Goal: Task Accomplishment & Management: Manage account settings

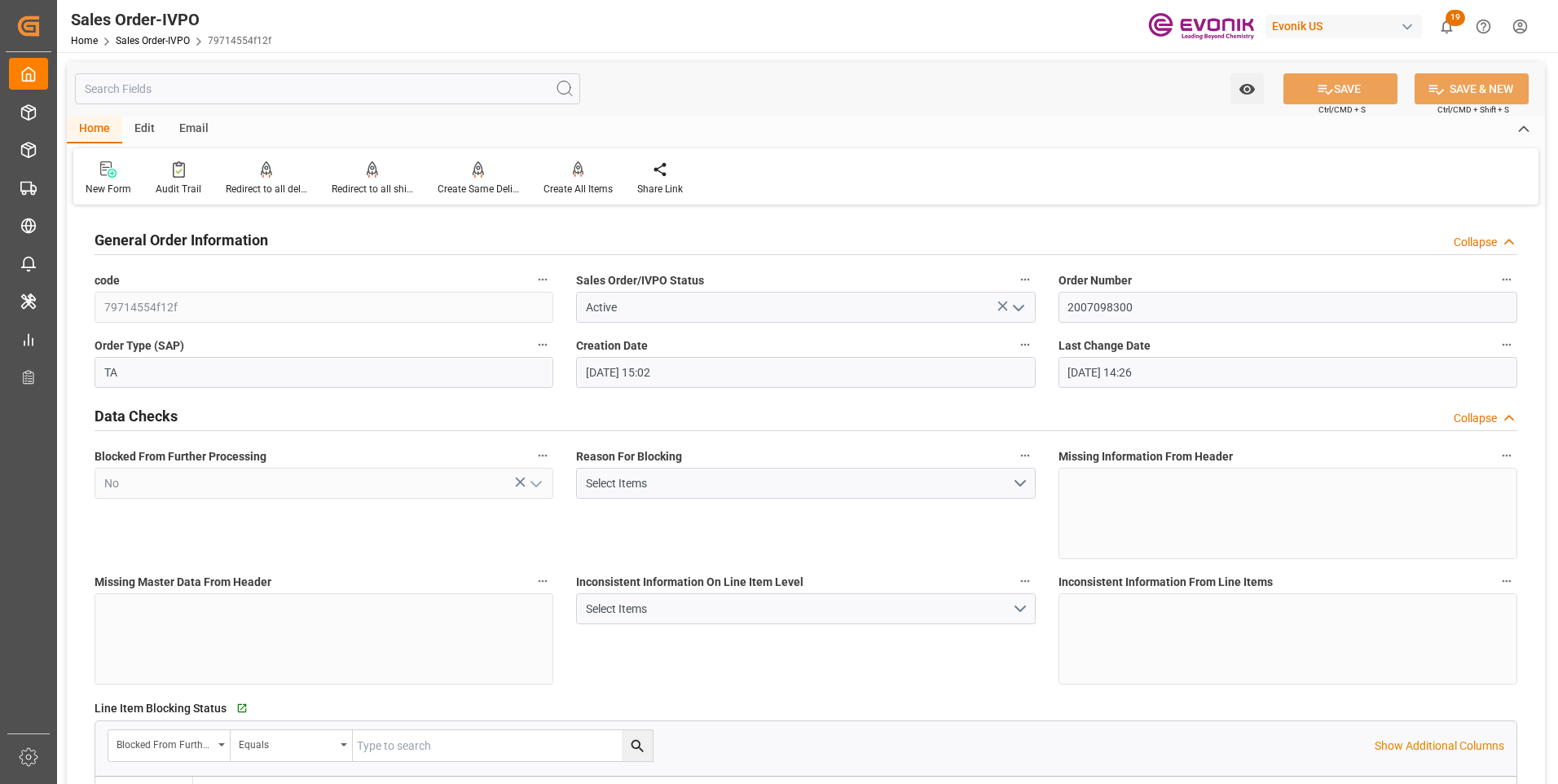
scroll to position [1059, 0]
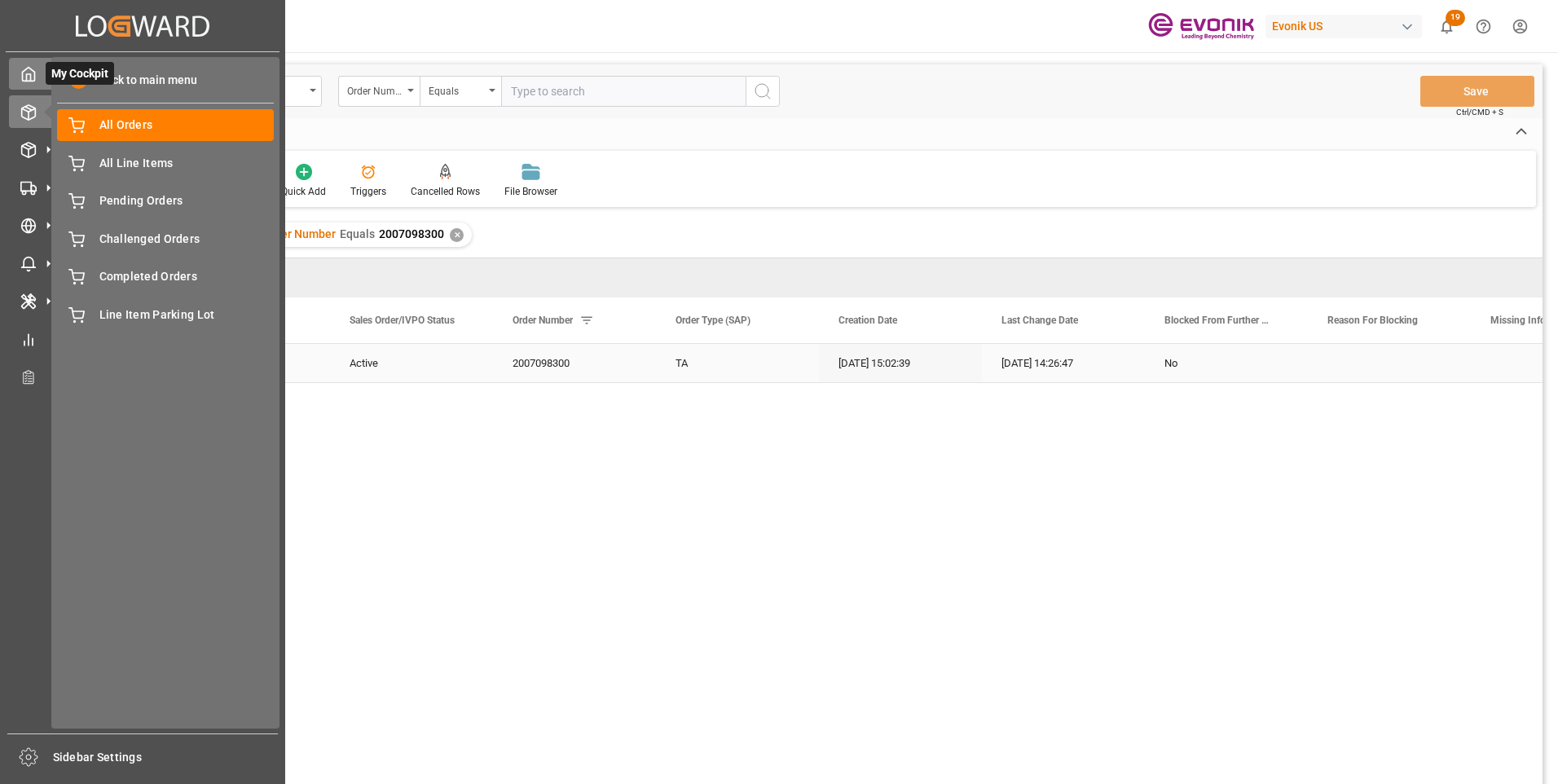
click at [33, 80] on icon at bounding box center [28, 75] width 12 height 14
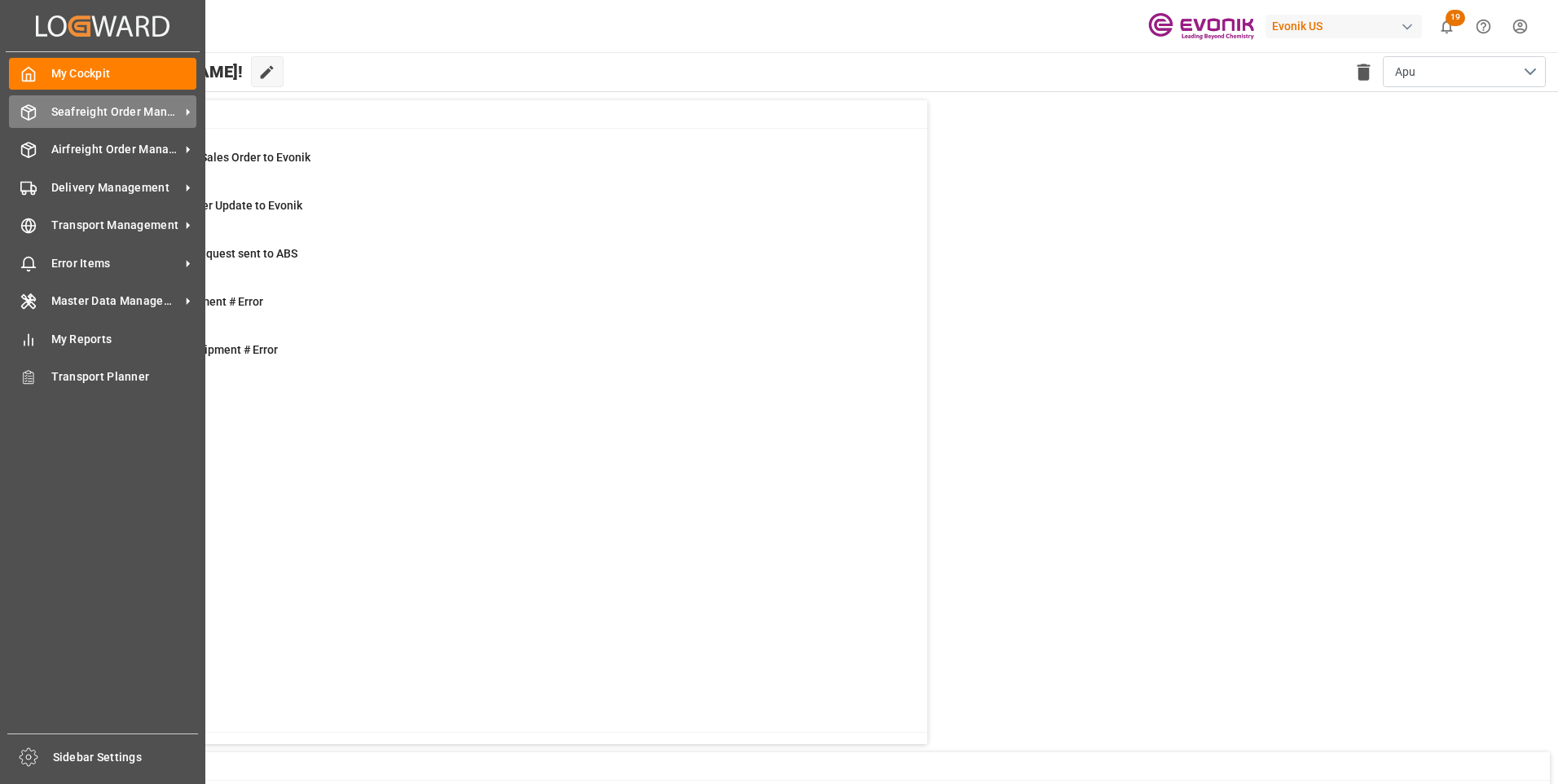
click at [74, 112] on span "Seafreight Order Management" at bounding box center [115, 111] width 129 height 17
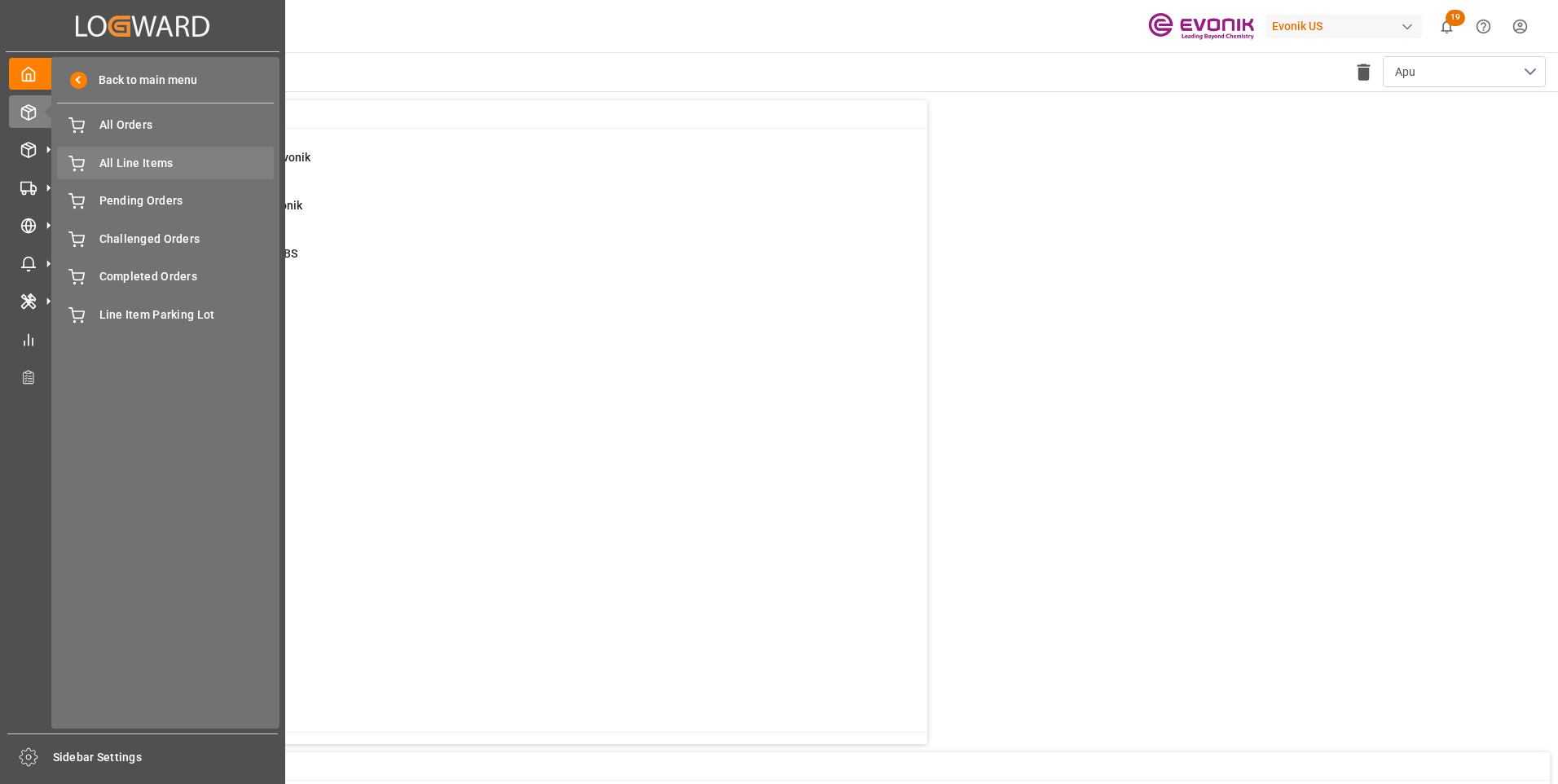
click at [141, 164] on span "All Line Items" at bounding box center [187, 163] width 175 height 17
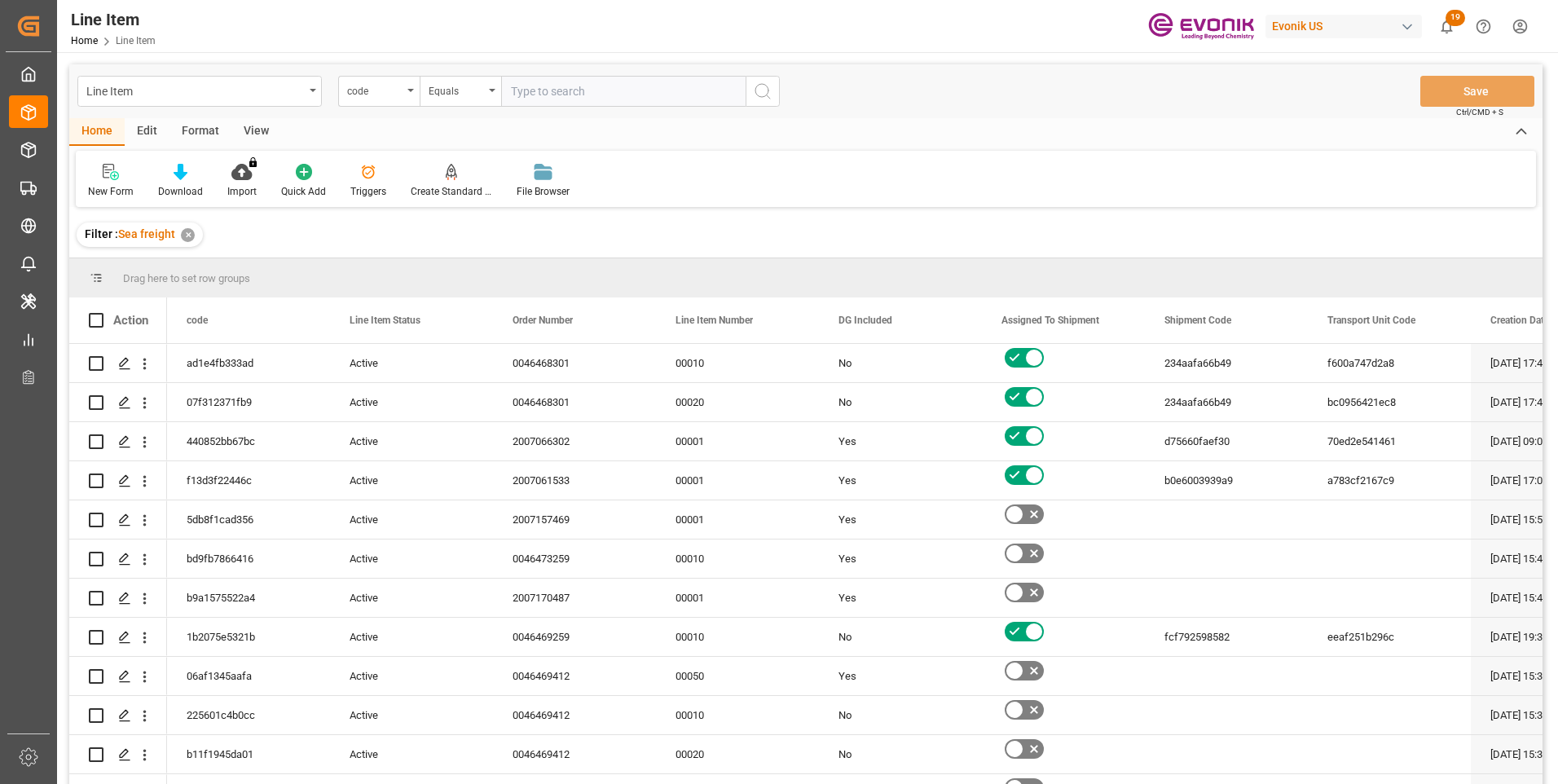
click at [411, 95] on div "code" at bounding box center [378, 91] width 81 height 31
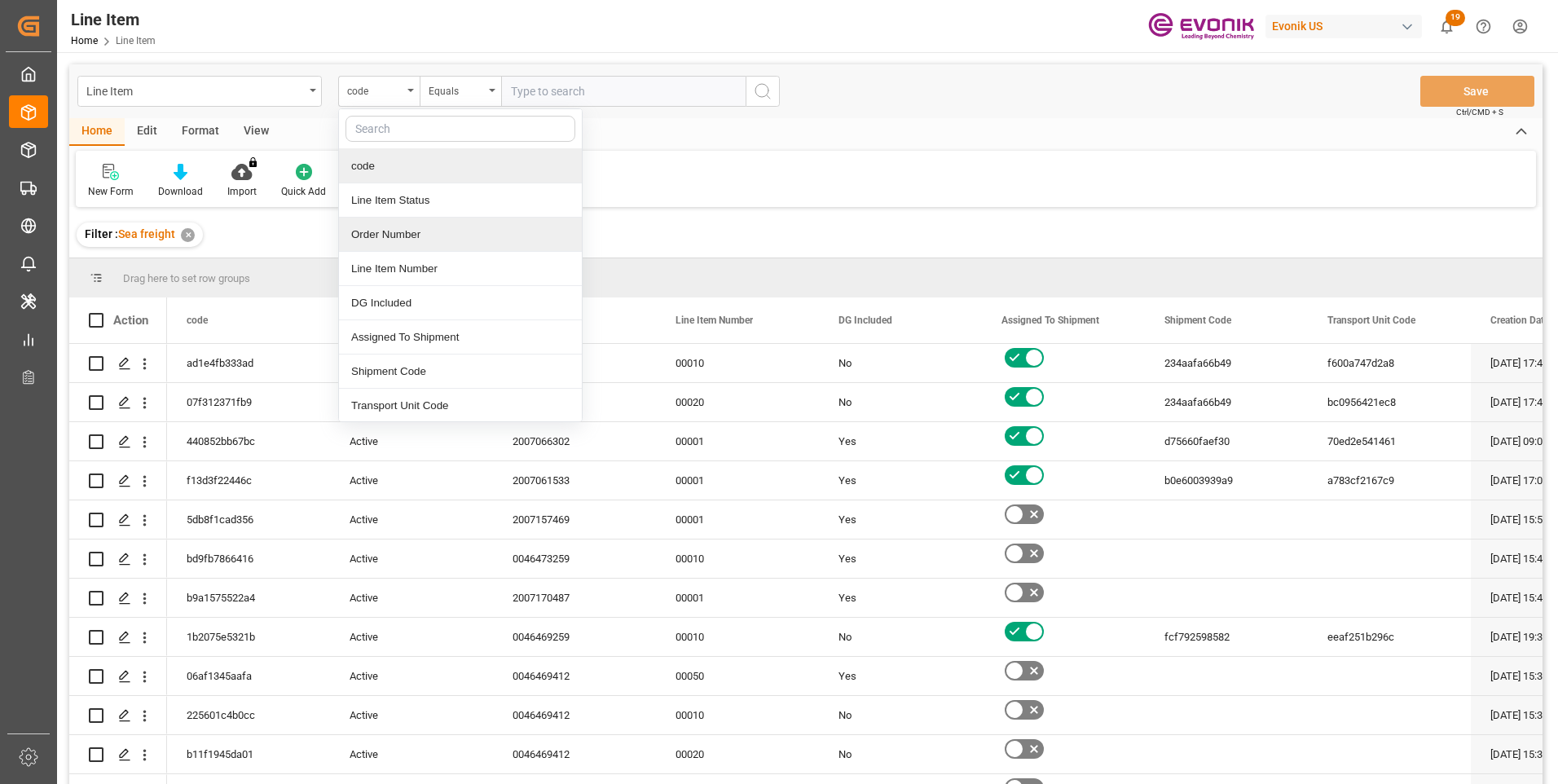
click at [391, 233] on div "Order Number" at bounding box center [459, 235] width 242 height 34
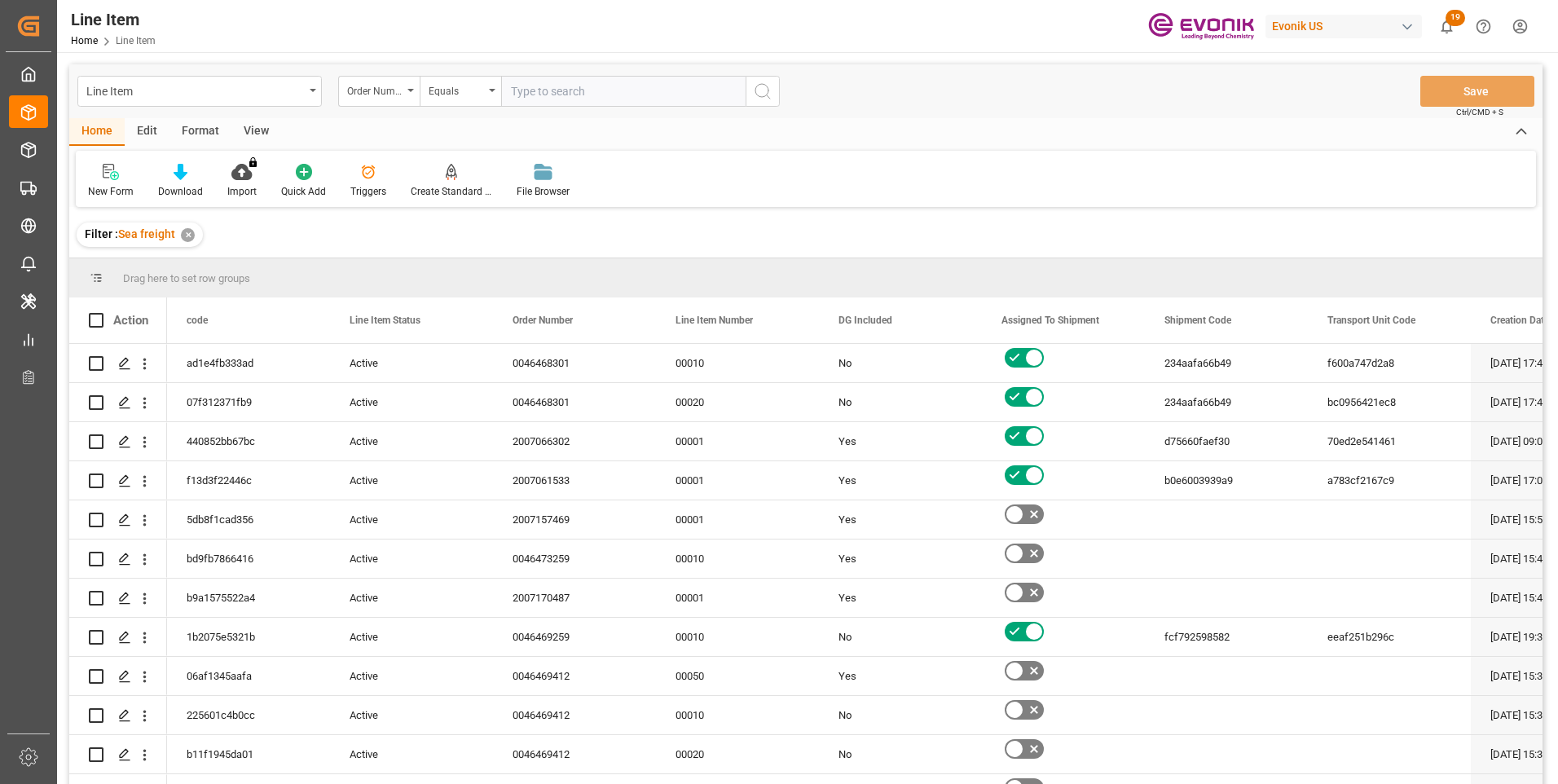
click at [550, 88] on input "text" at bounding box center [622, 91] width 244 height 31
paste input "2007184114"
type input "2007184114"
click at [762, 89] on icon "search button" at bounding box center [763, 91] width 20 height 20
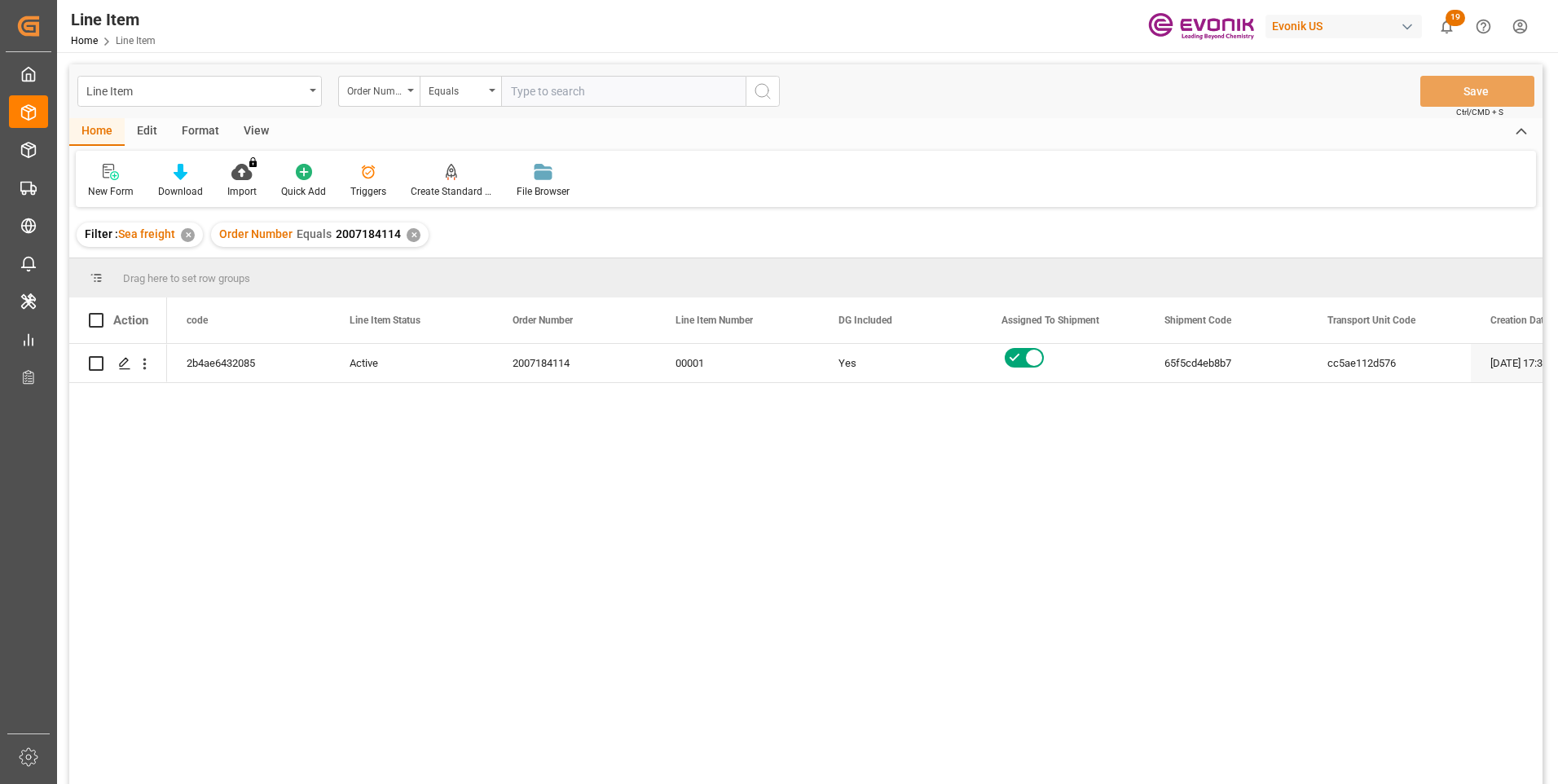
click at [258, 131] on div "View" at bounding box center [256, 131] width 50 height 27
click at [186, 176] on icon at bounding box center [185, 172] width 17 height 17
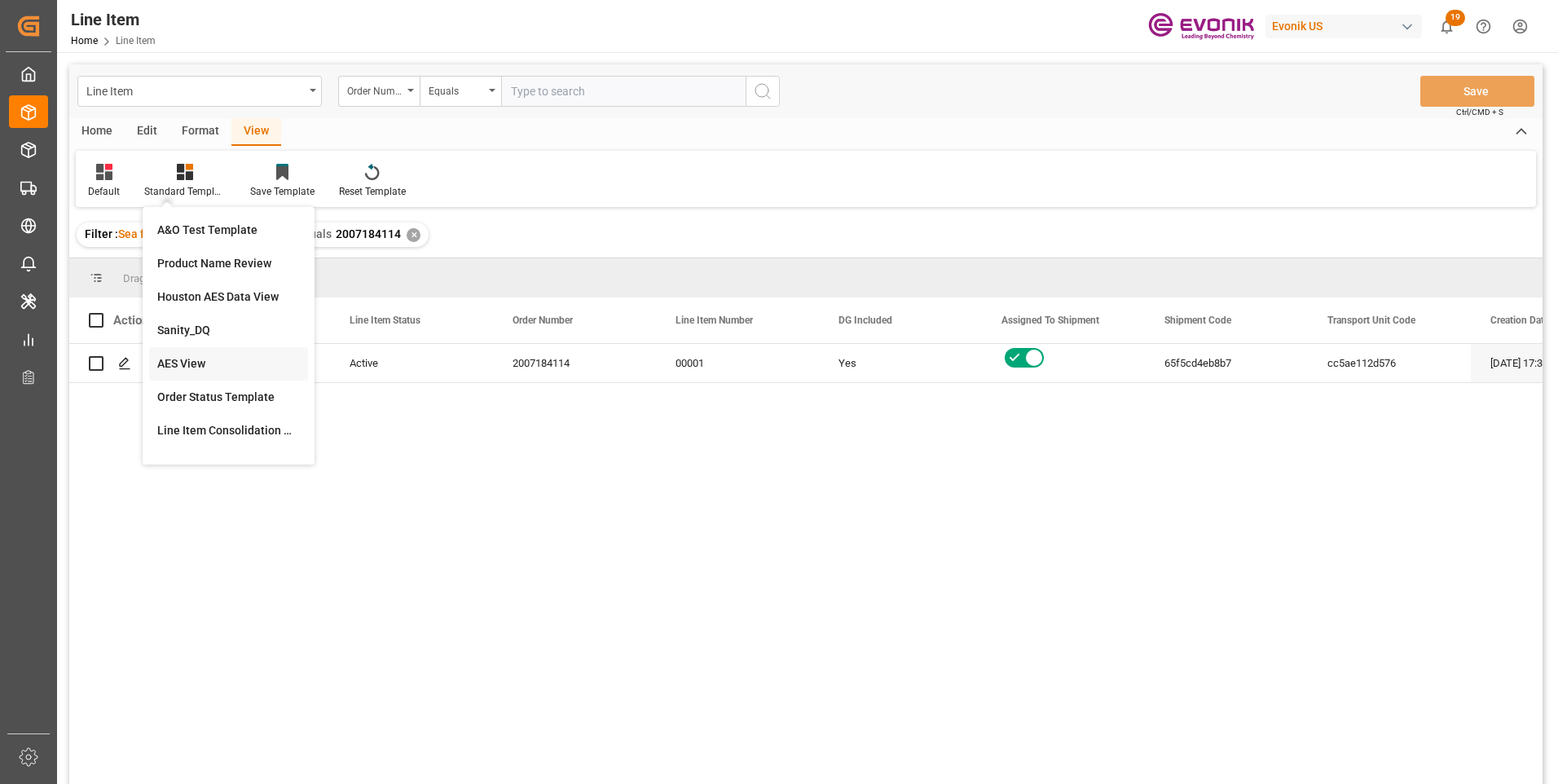
click at [191, 364] on div "AES View" at bounding box center [228, 363] width 142 height 17
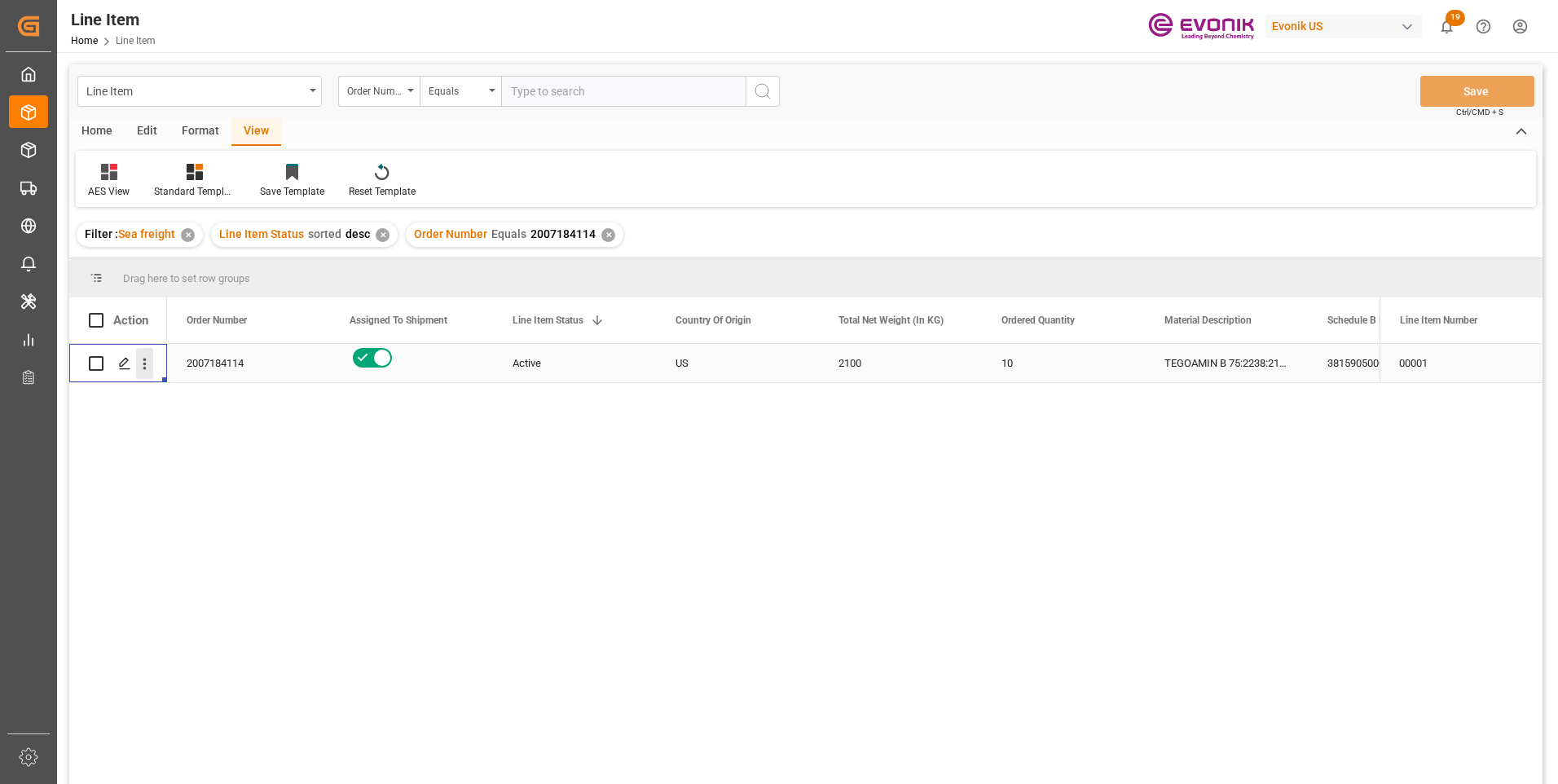
click at [148, 364] on icon "open menu" at bounding box center [144, 363] width 17 height 17
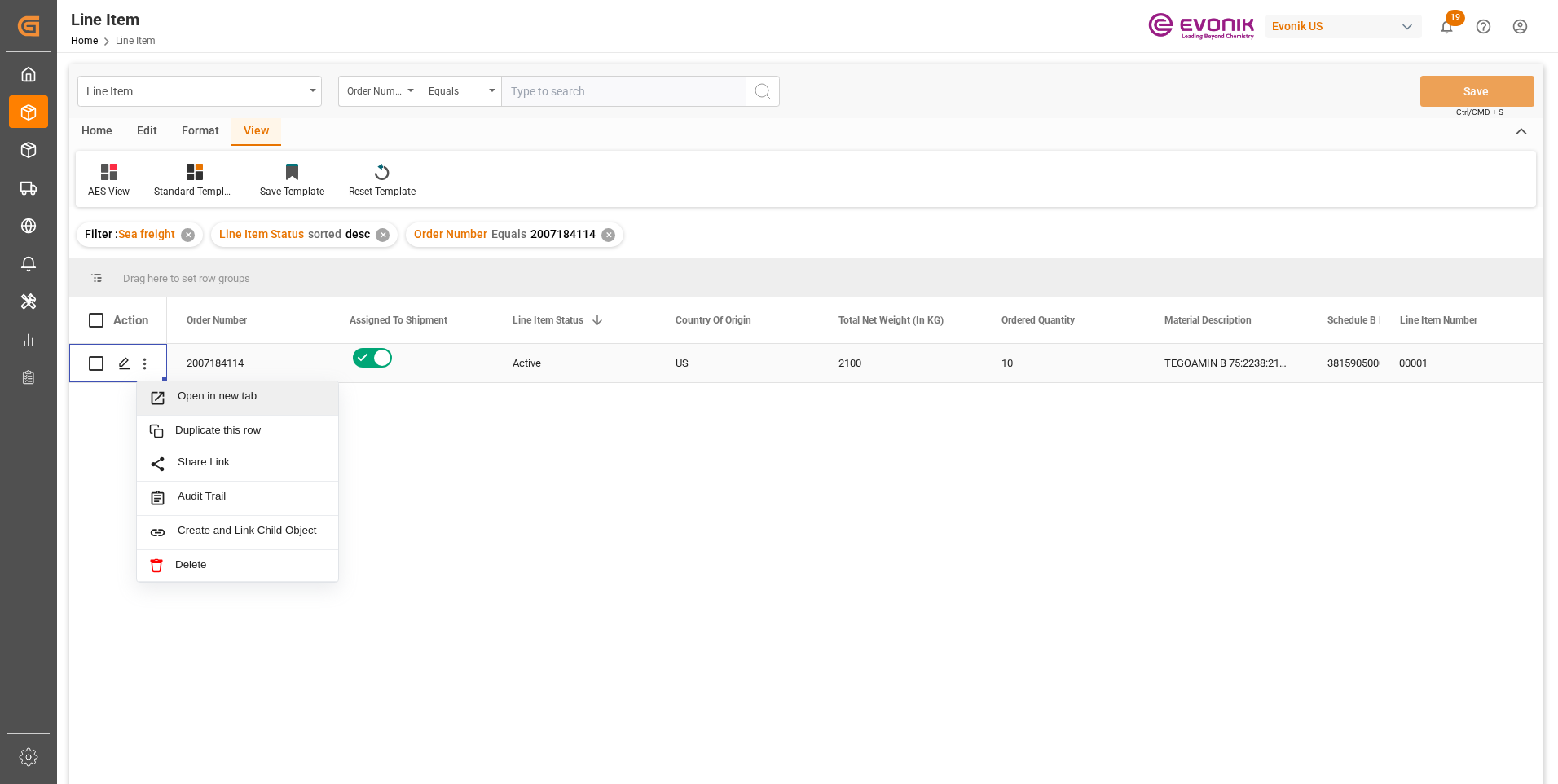
click at [189, 398] on span "Open in new tab" at bounding box center [251, 397] width 148 height 17
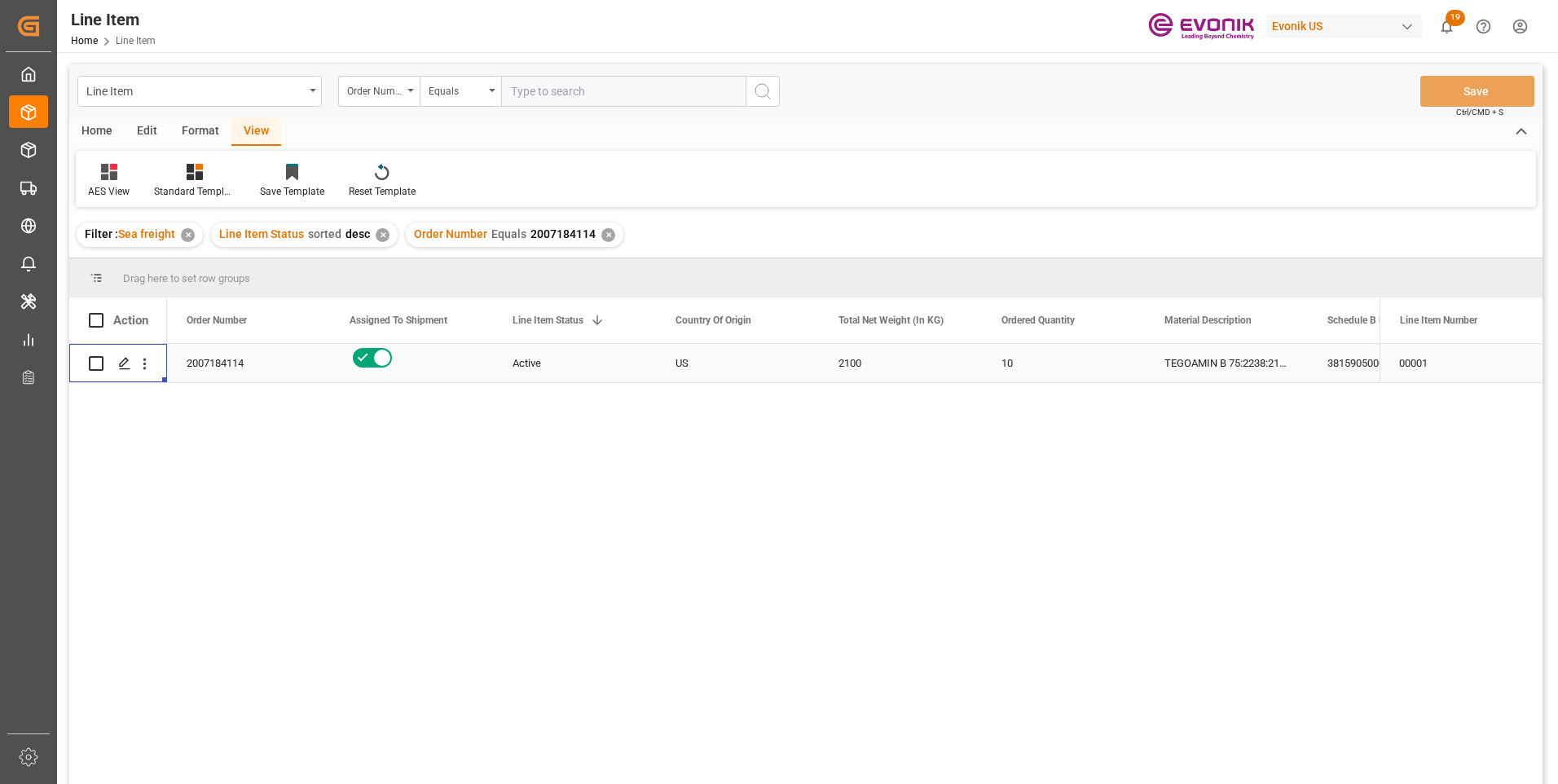
click at [1018, 363] on div "10" at bounding box center [1063, 362] width 163 height 38
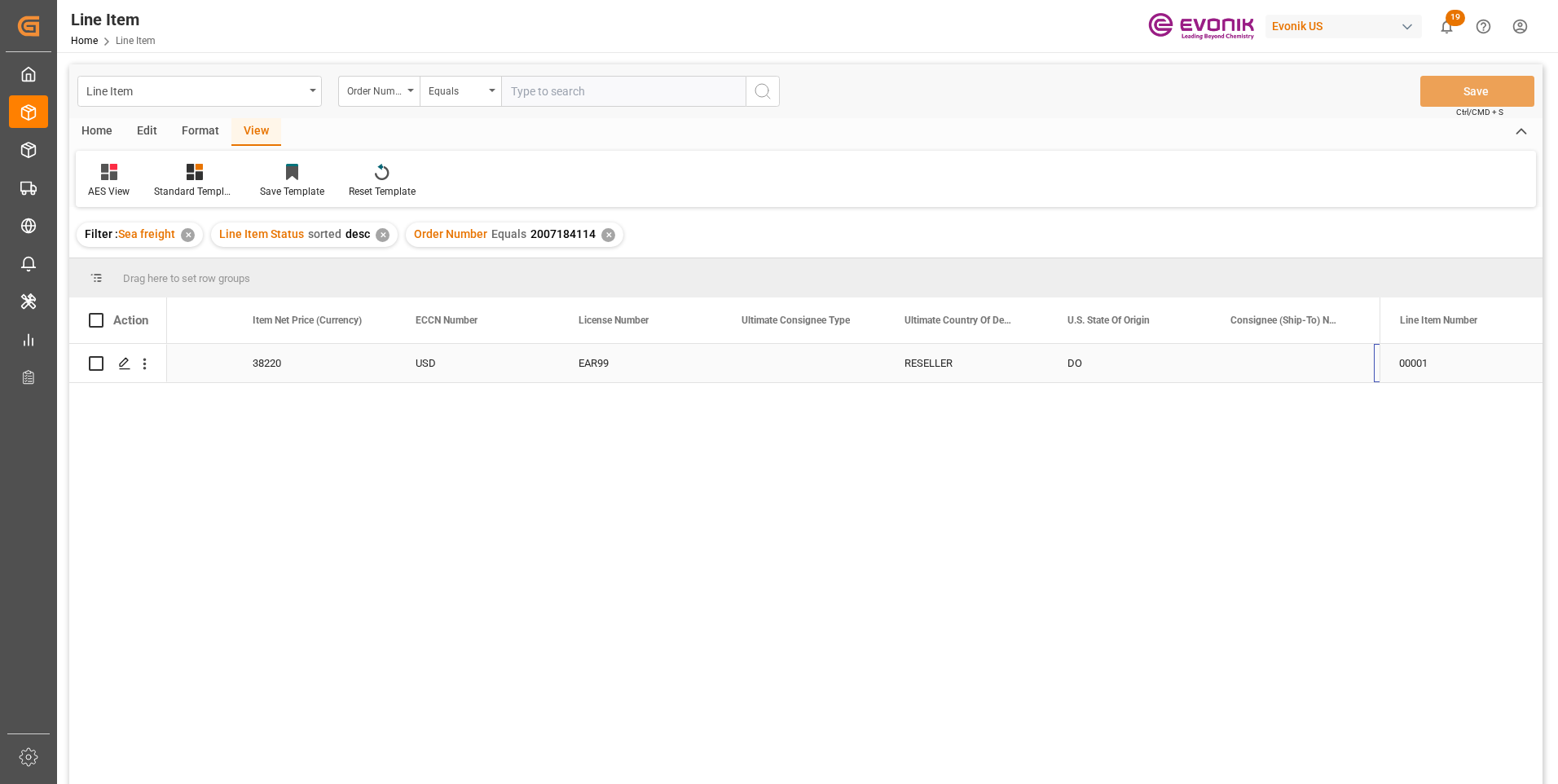
scroll to position [0, 1401]
click at [933, 357] on div "DO" at bounding box center [966, 362] width 163 height 38
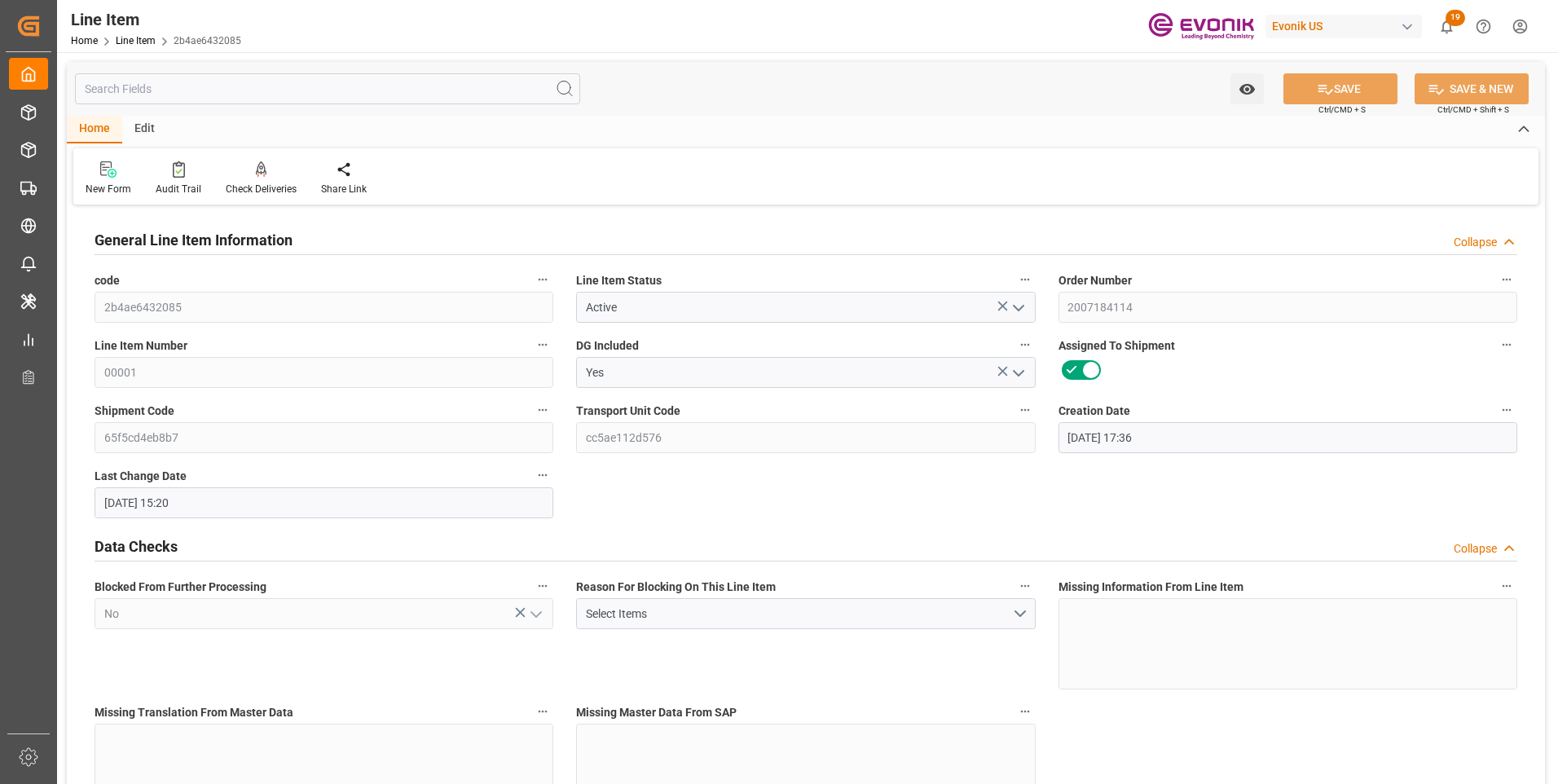
scroll to position [407, 0]
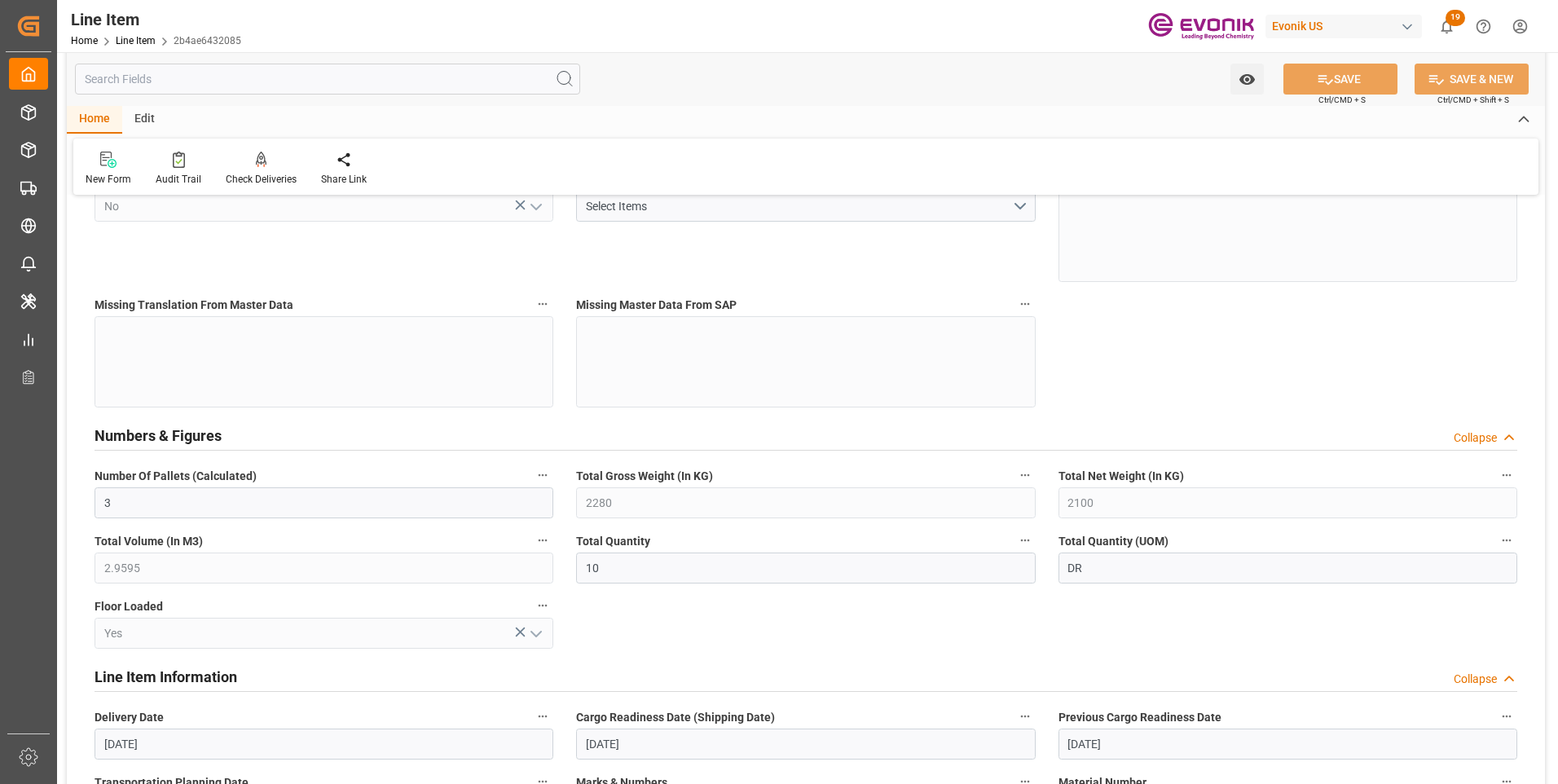
click at [226, 79] on input "text" at bounding box center [327, 79] width 506 height 31
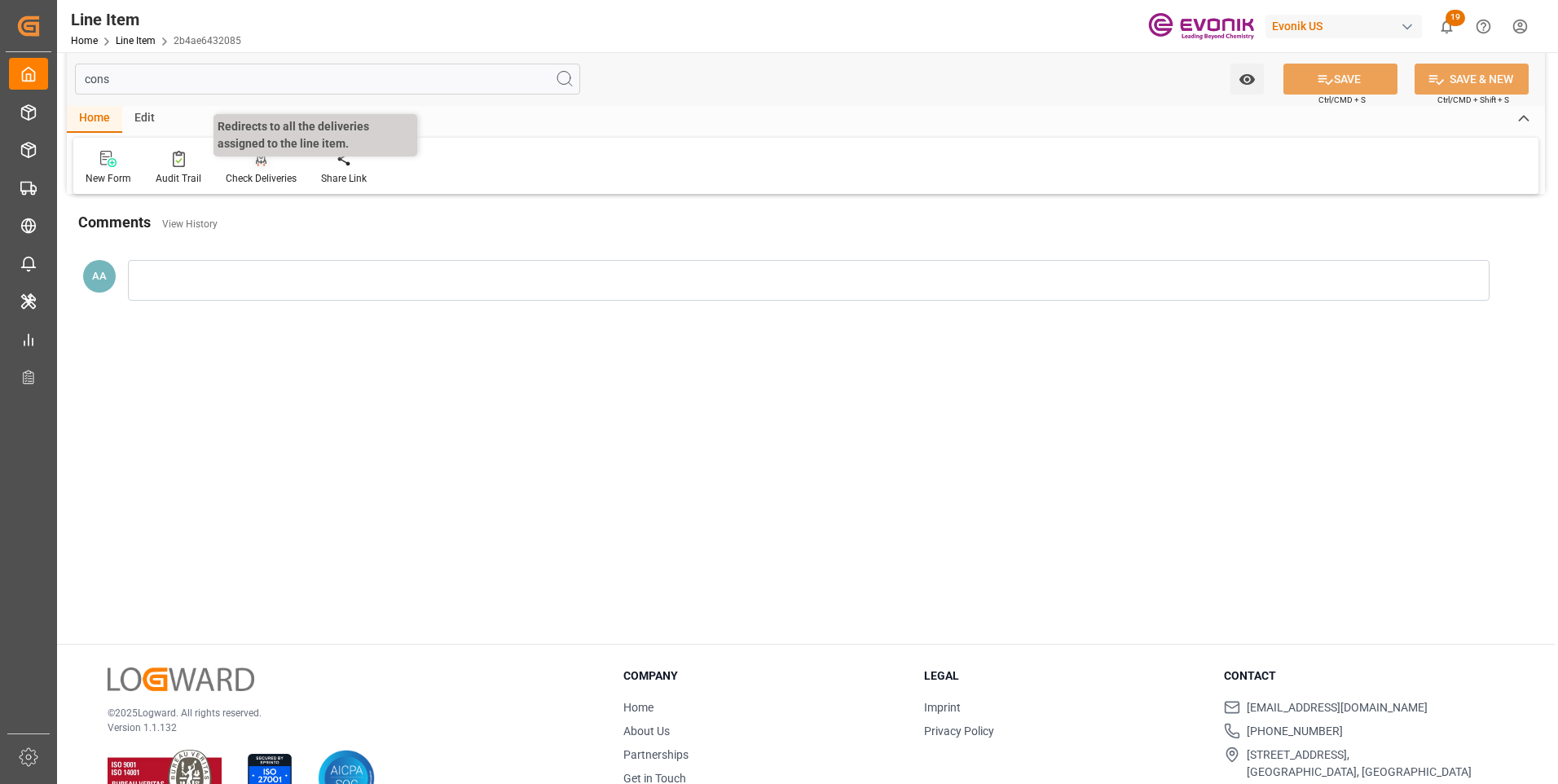
scroll to position [0, 0]
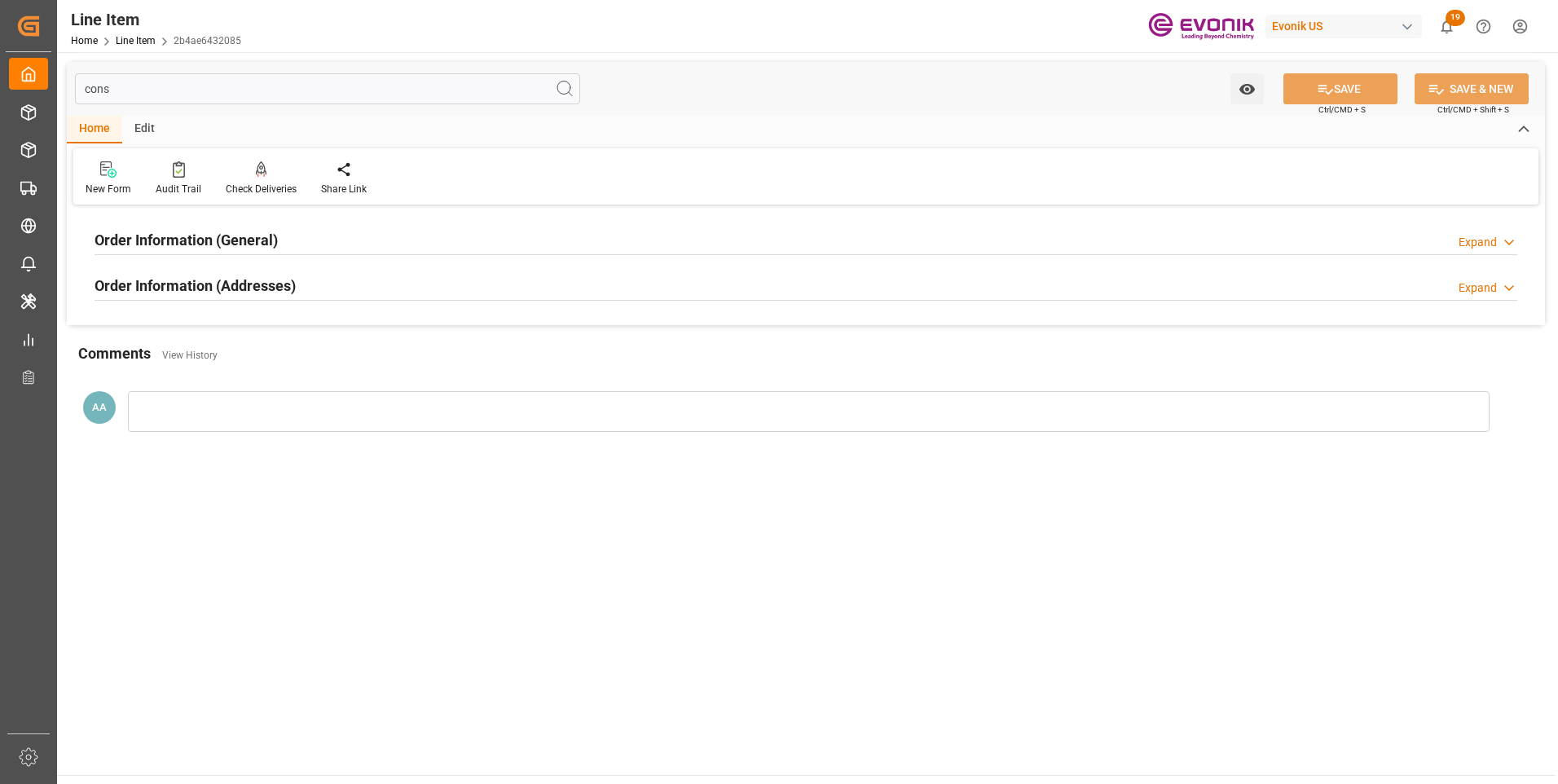
type input "cons"
click at [223, 281] on h2 "Order Information (Addresses)" at bounding box center [194, 286] width 201 height 22
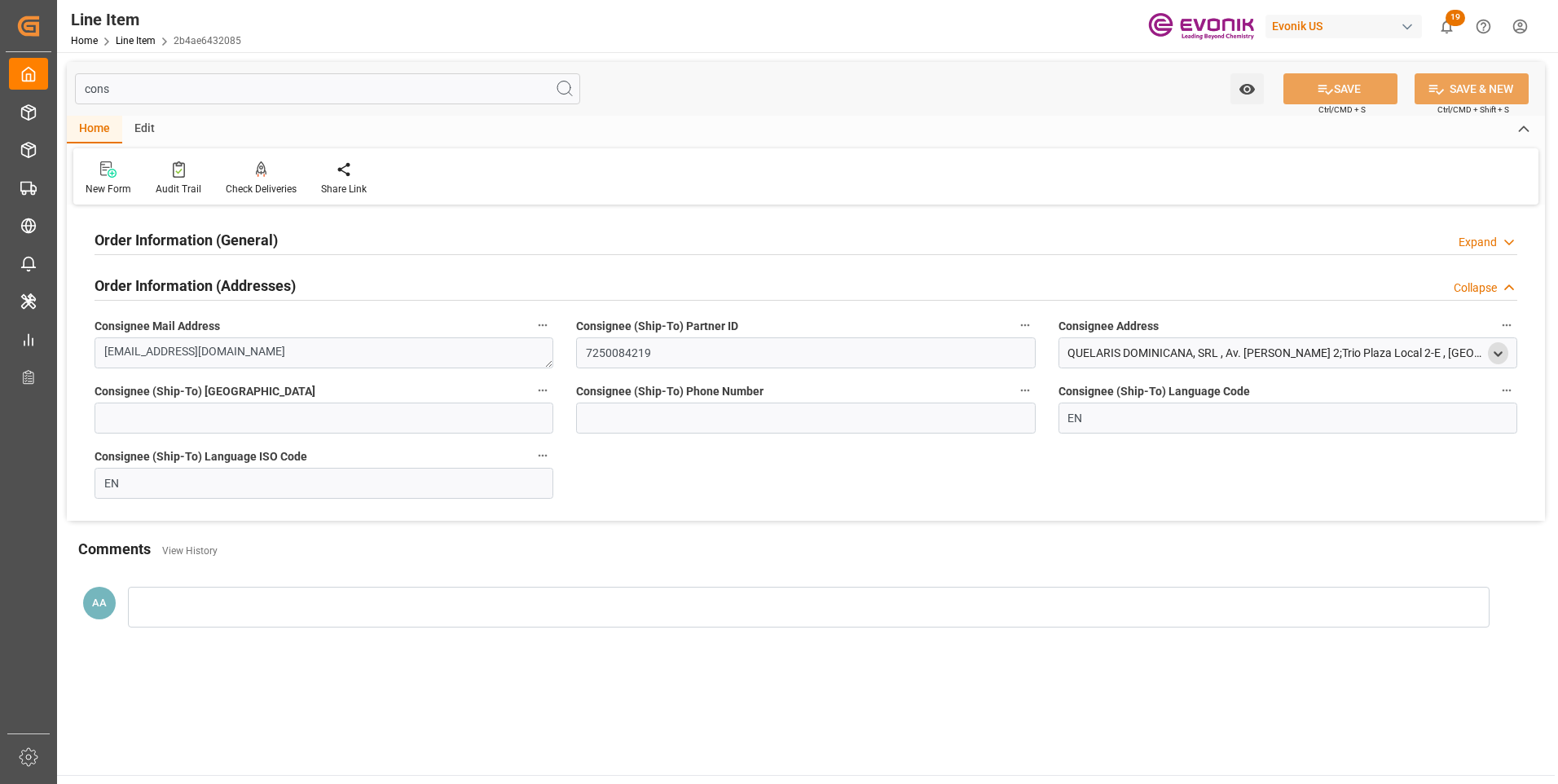
click at [1494, 352] on polyline "open menu" at bounding box center [1497, 353] width 7 height 3
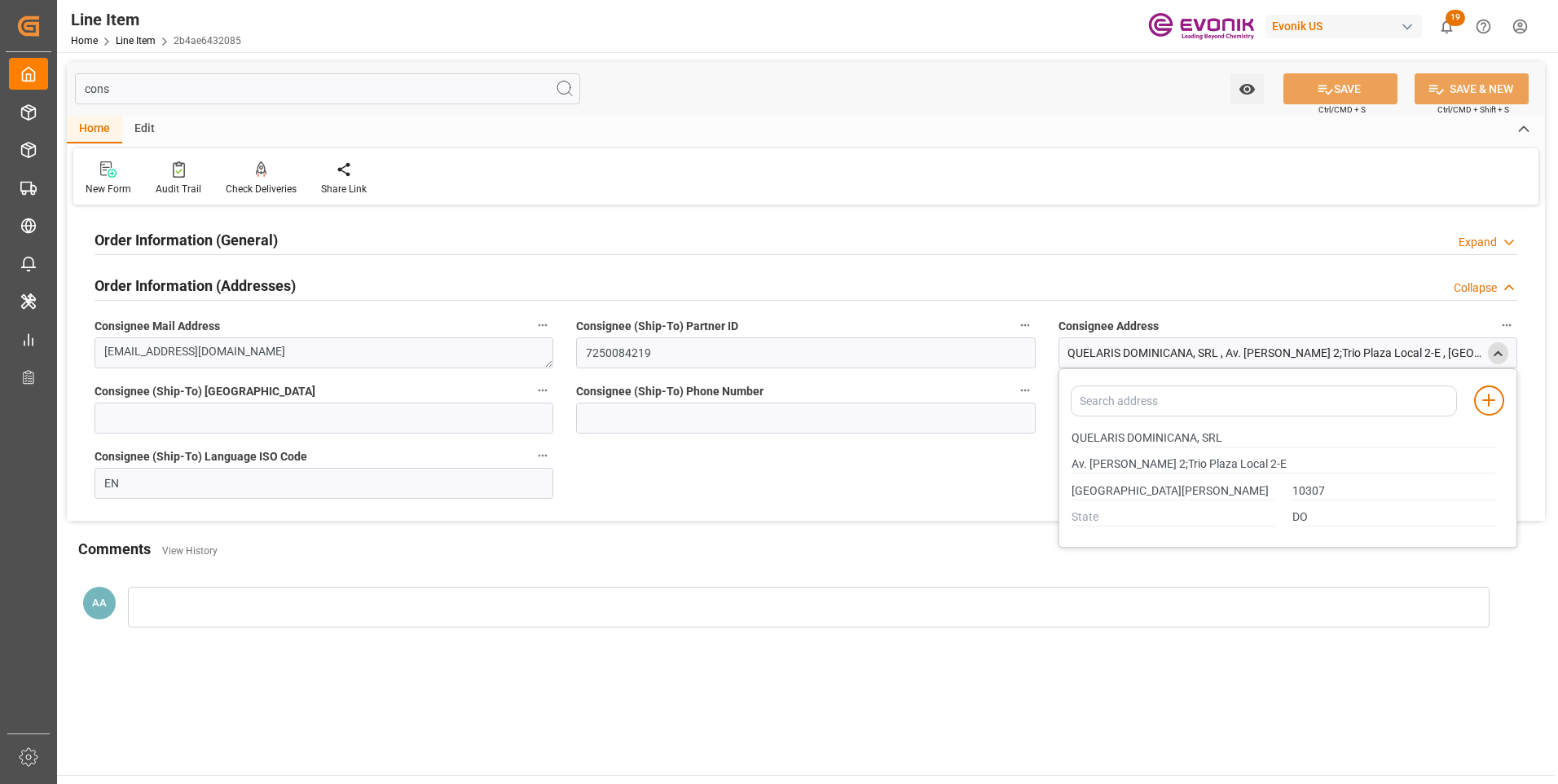
click at [223, 239] on h2 "Order Information (General)" at bounding box center [186, 239] width 184 height 22
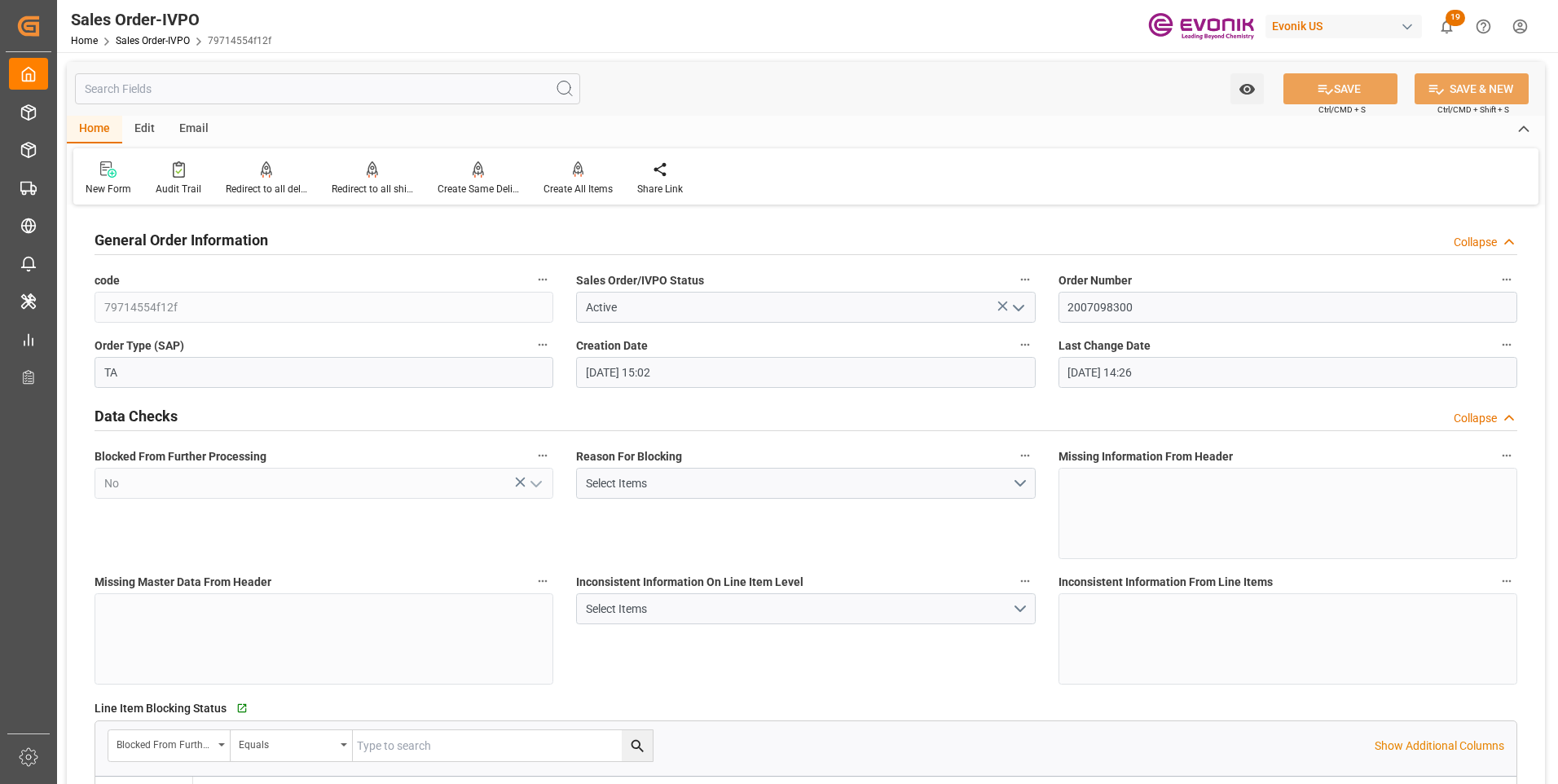
scroll to position [1059, 0]
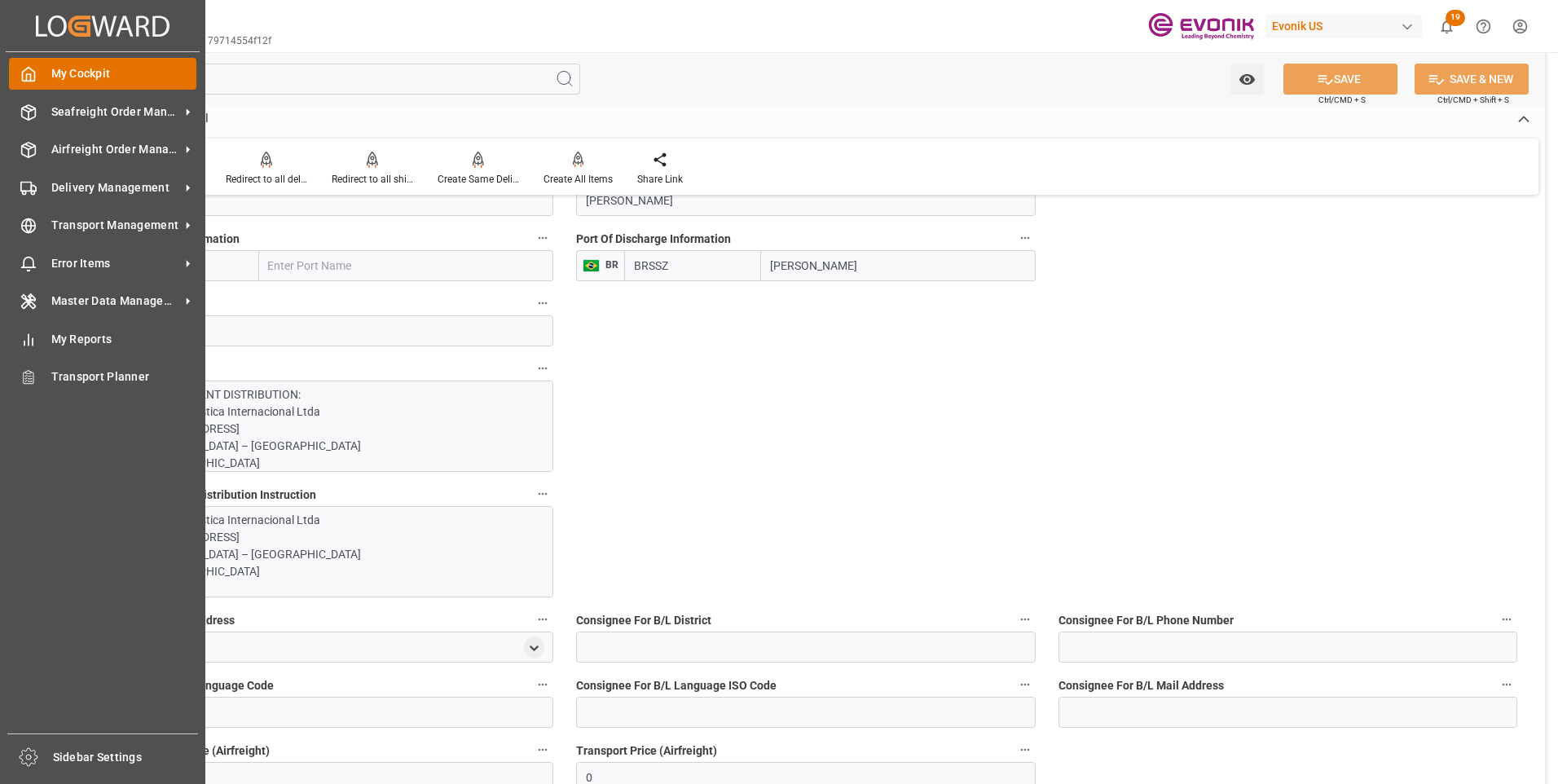
click at [21, 80] on icon at bounding box center [28, 74] width 17 height 17
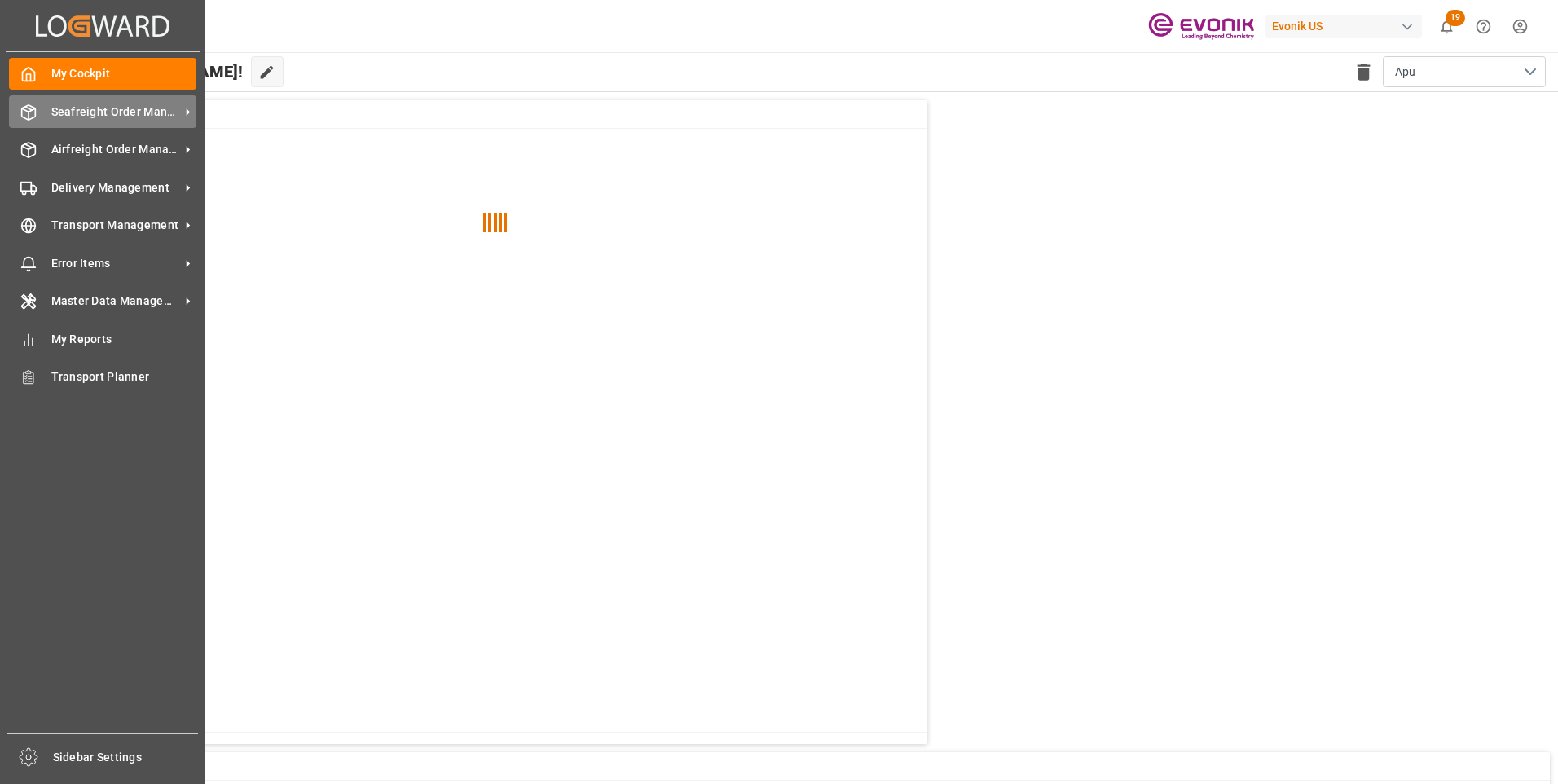
click at [98, 115] on span "Seafreight Order Management" at bounding box center [115, 111] width 129 height 17
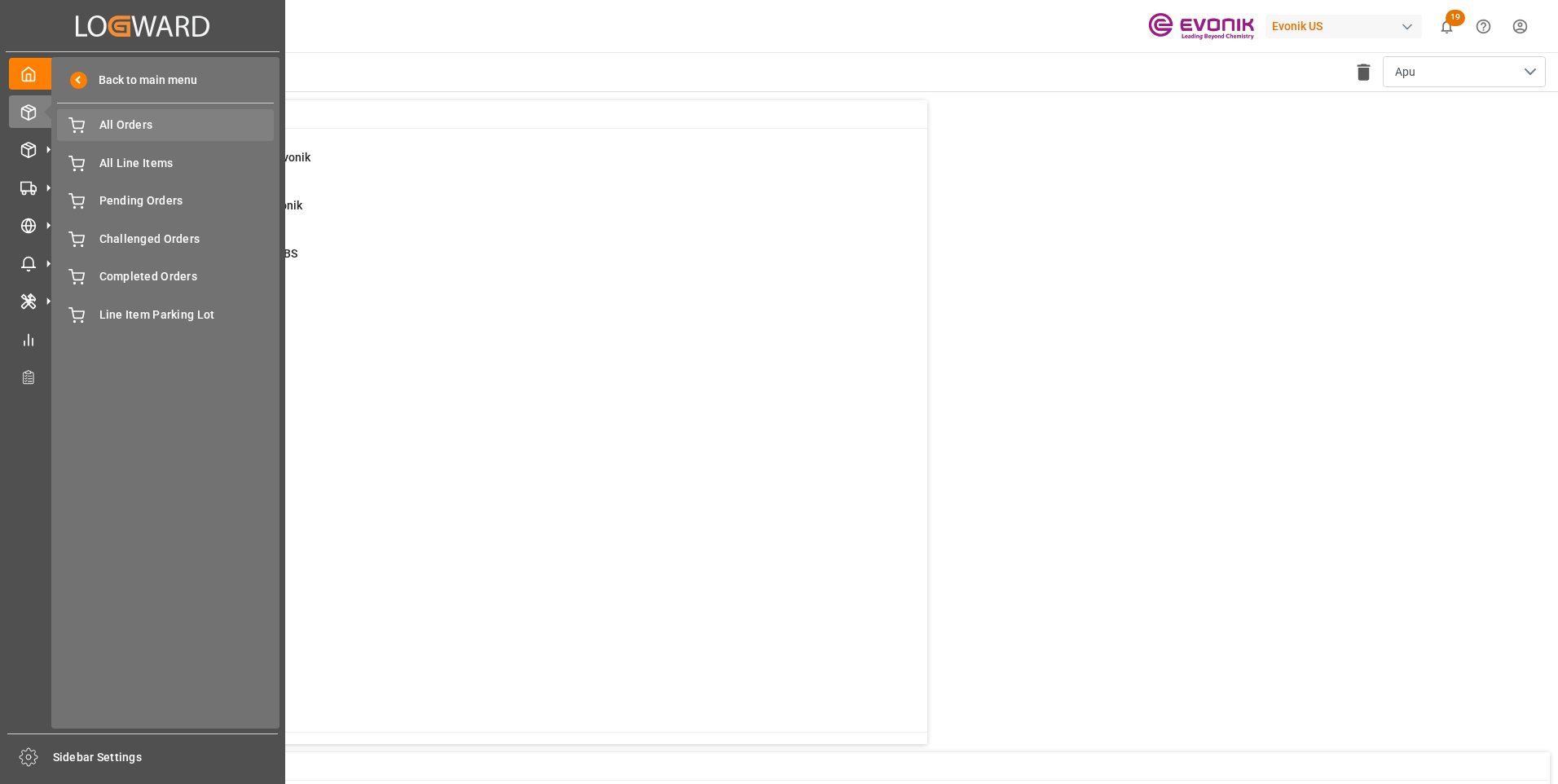
click at [128, 127] on span "All Orders" at bounding box center [187, 125] width 175 height 17
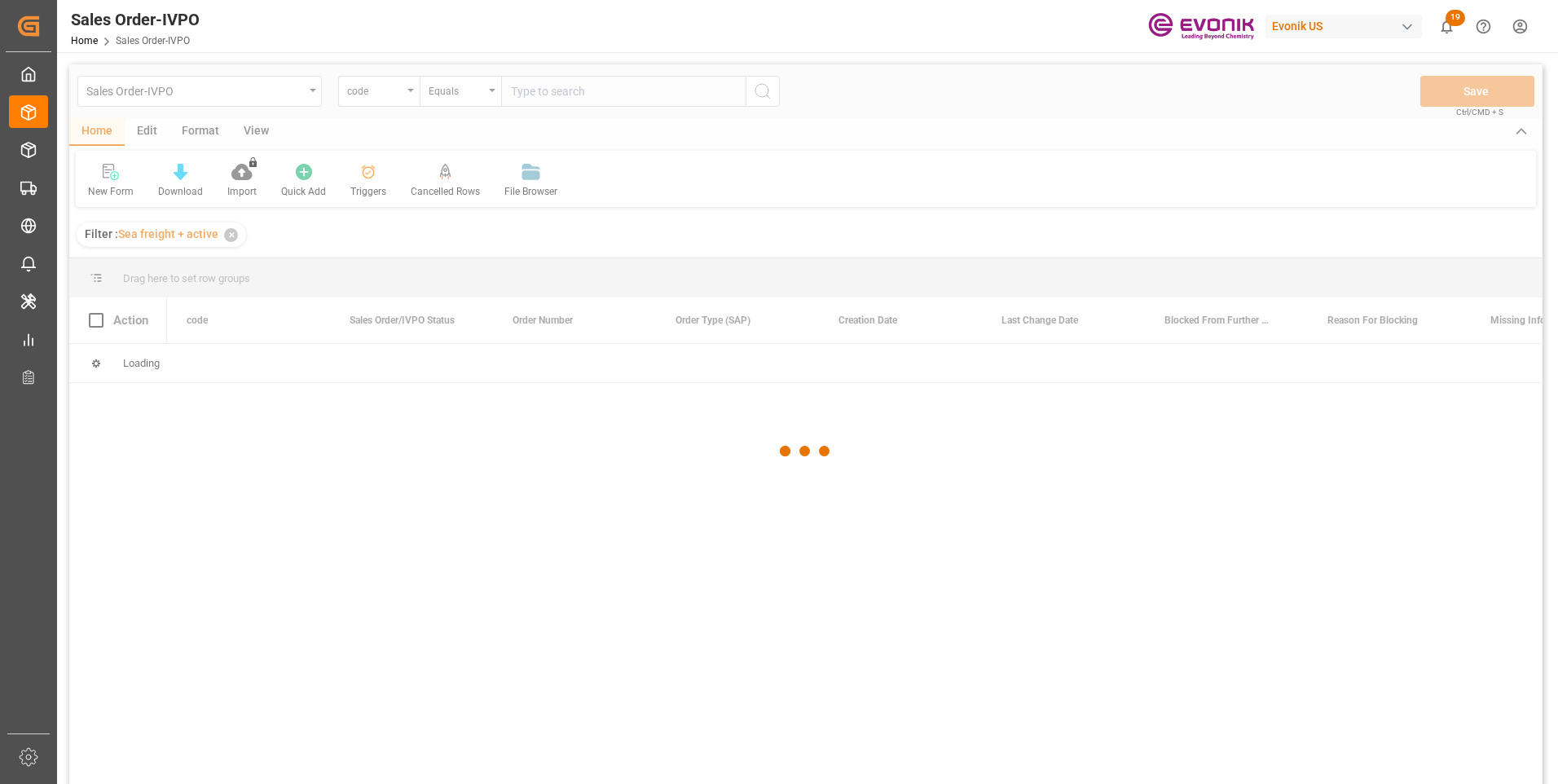
click at [406, 92] on div at bounding box center [806, 451] width 1474 height 774
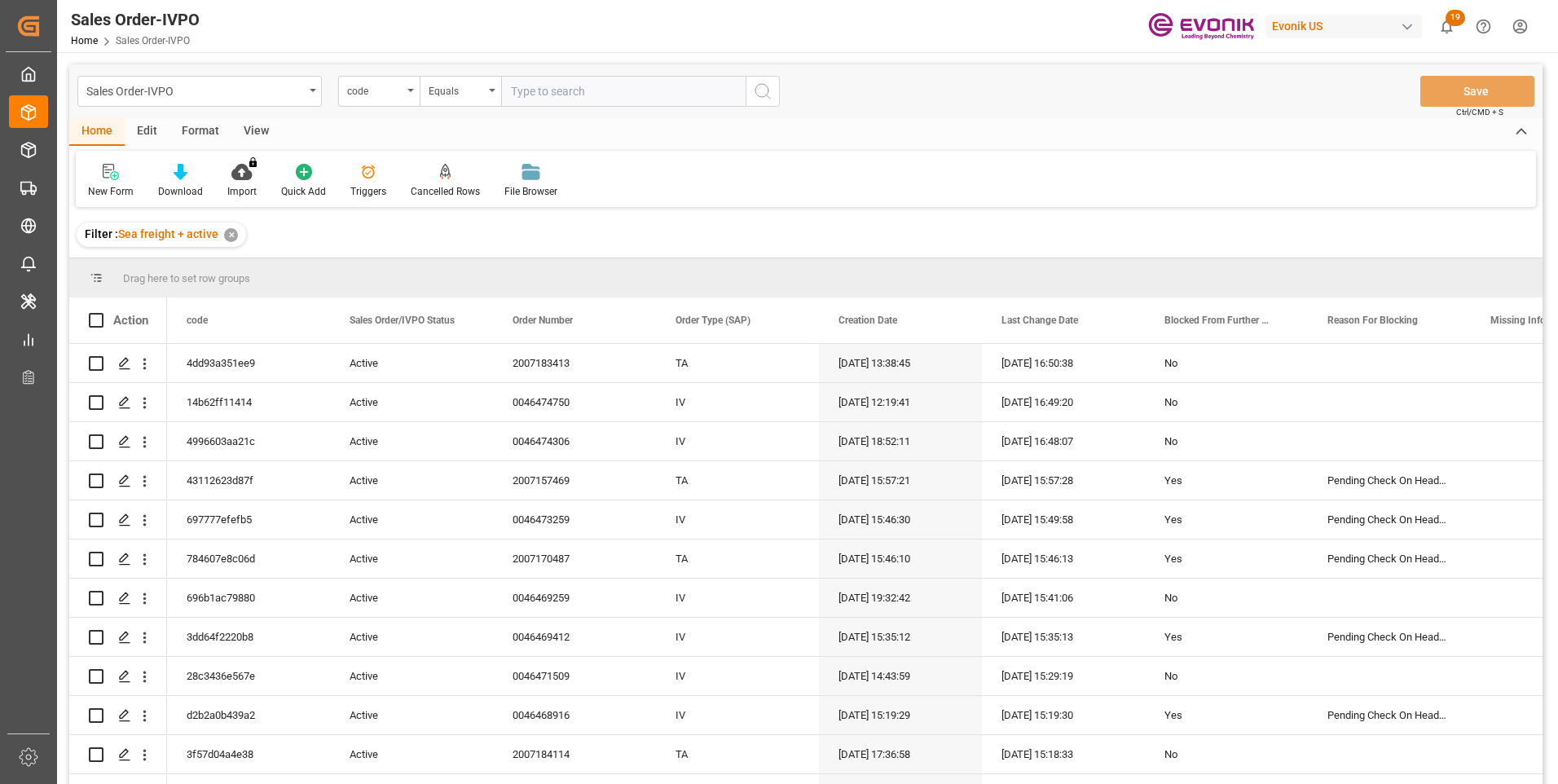
click at [406, 92] on div "code" at bounding box center [378, 91] width 81 height 31
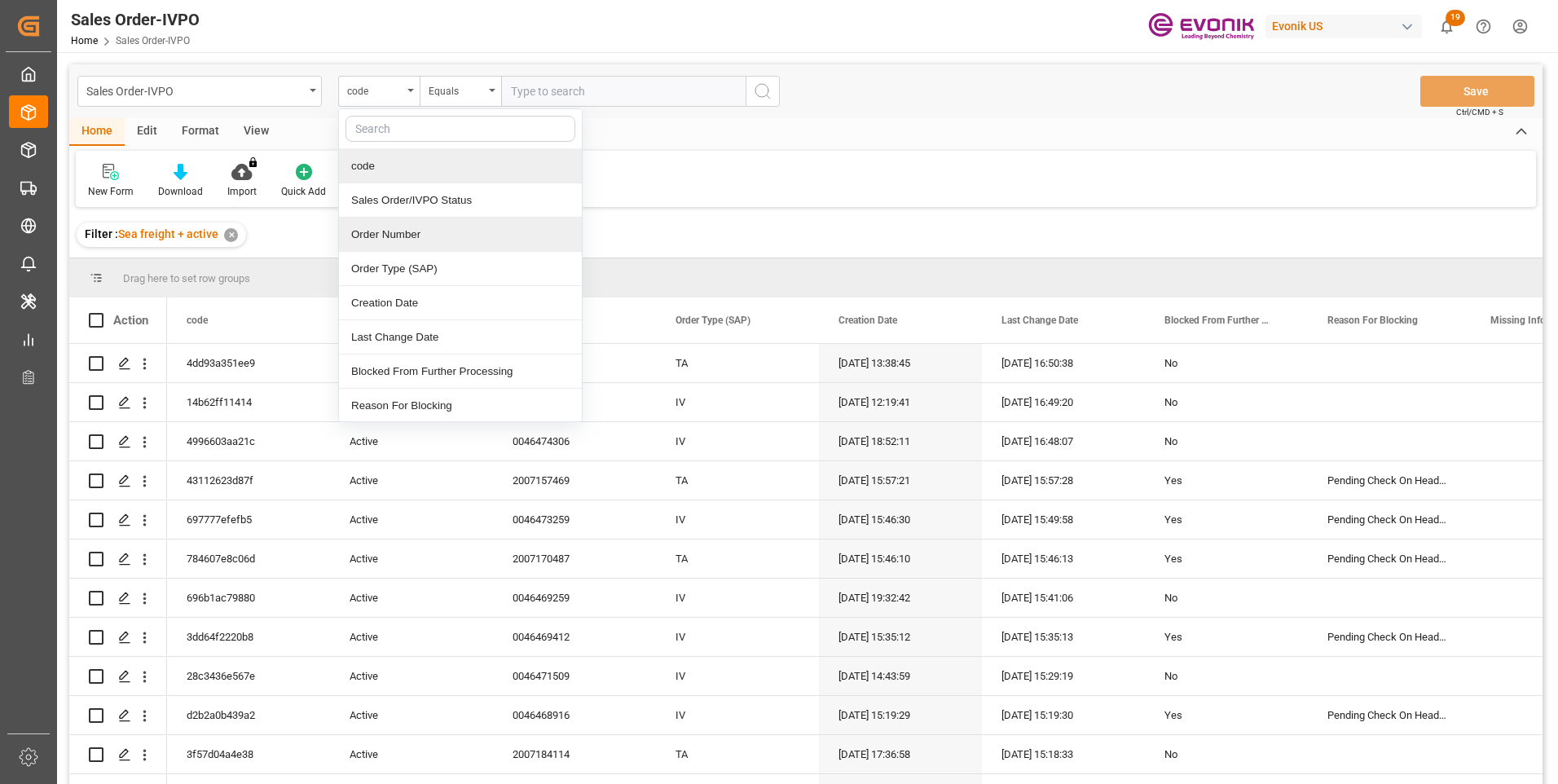
click at [383, 231] on div "Order Number" at bounding box center [459, 235] width 242 height 34
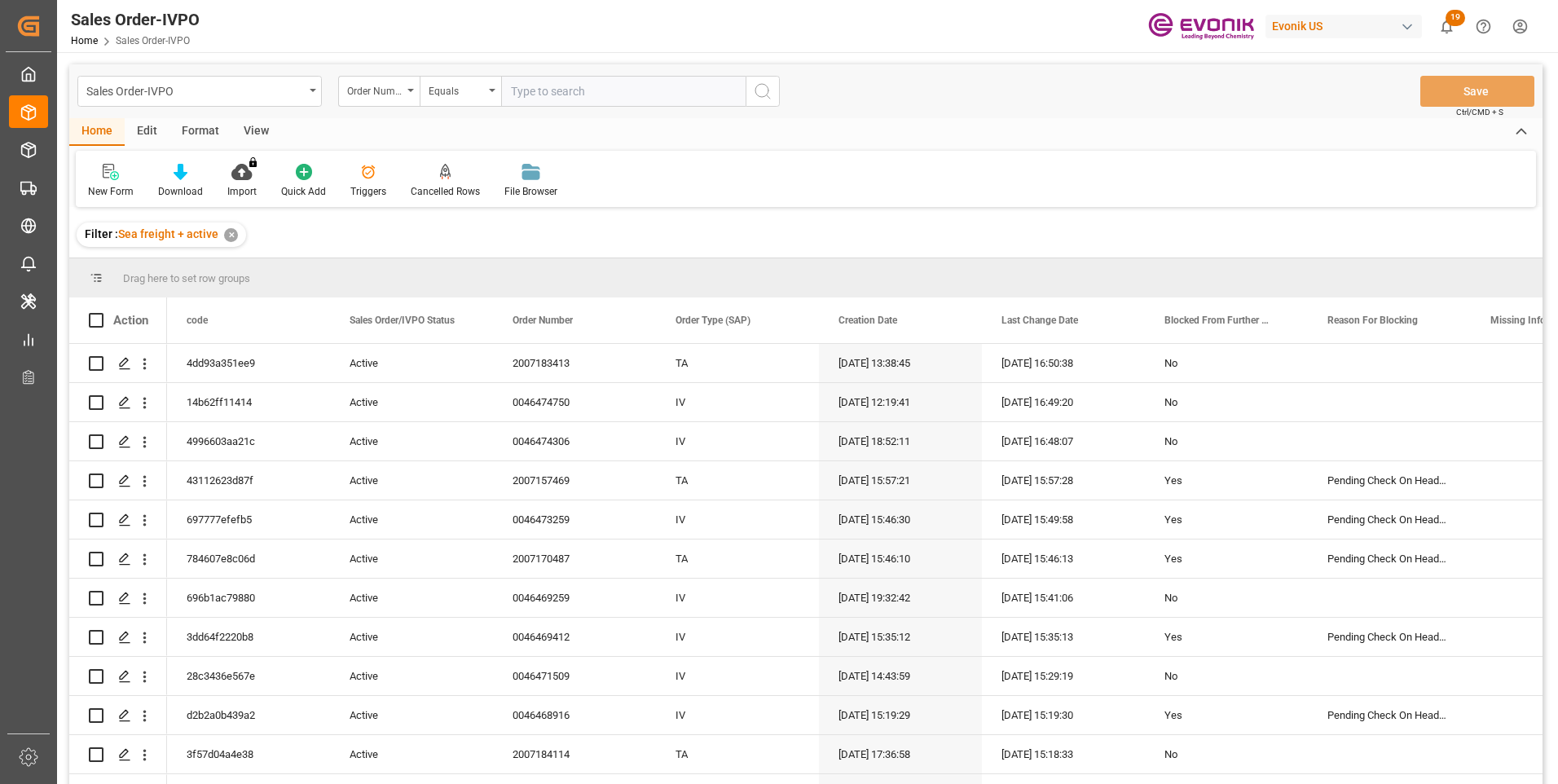
click at [542, 89] on input "text" at bounding box center [622, 91] width 244 height 31
paste input "2007110188"
type input "2007110188"
click at [761, 90] on icon "search button" at bounding box center [763, 91] width 20 height 20
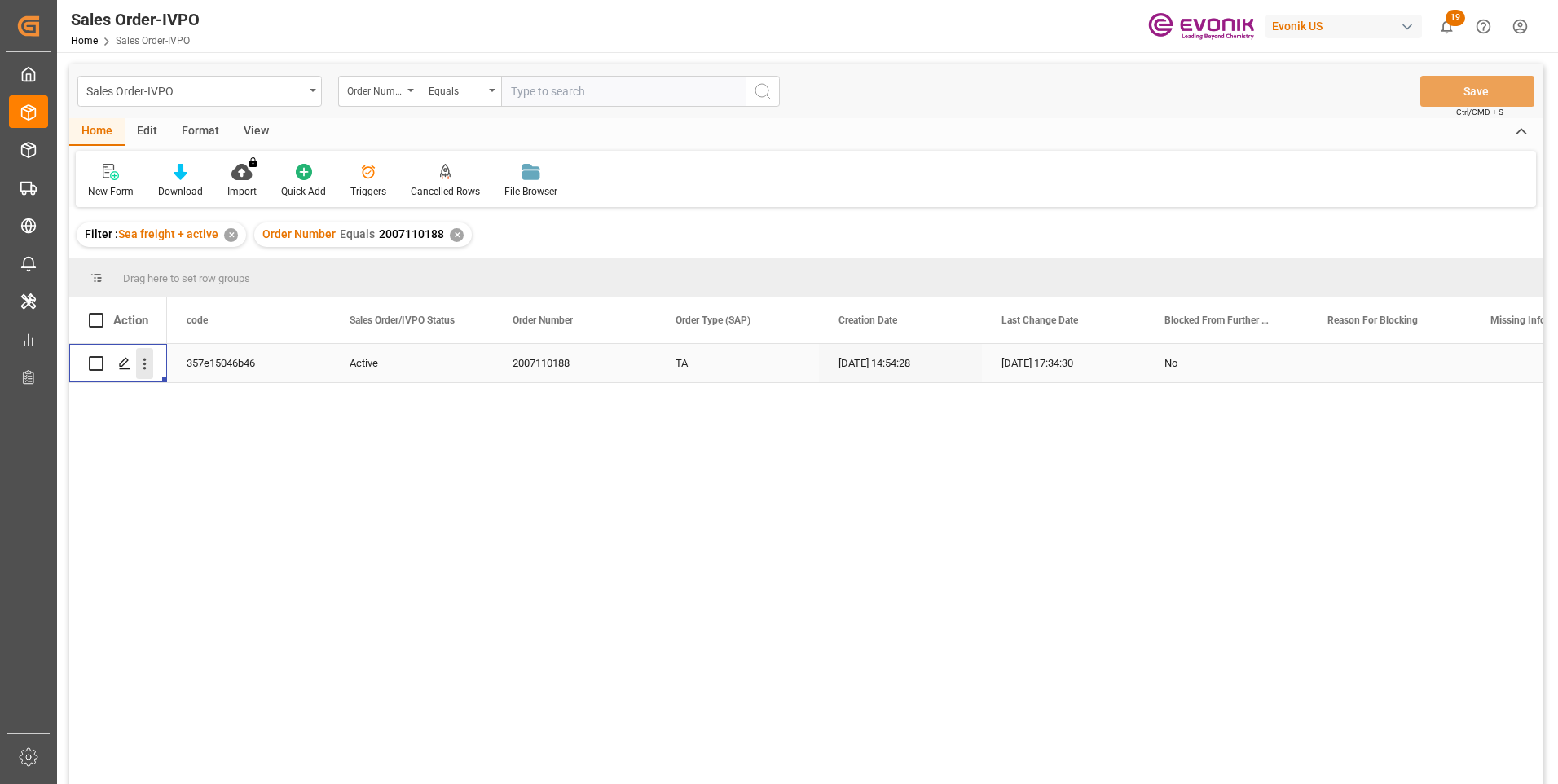
click at [150, 367] on icon "open menu" at bounding box center [144, 363] width 17 height 17
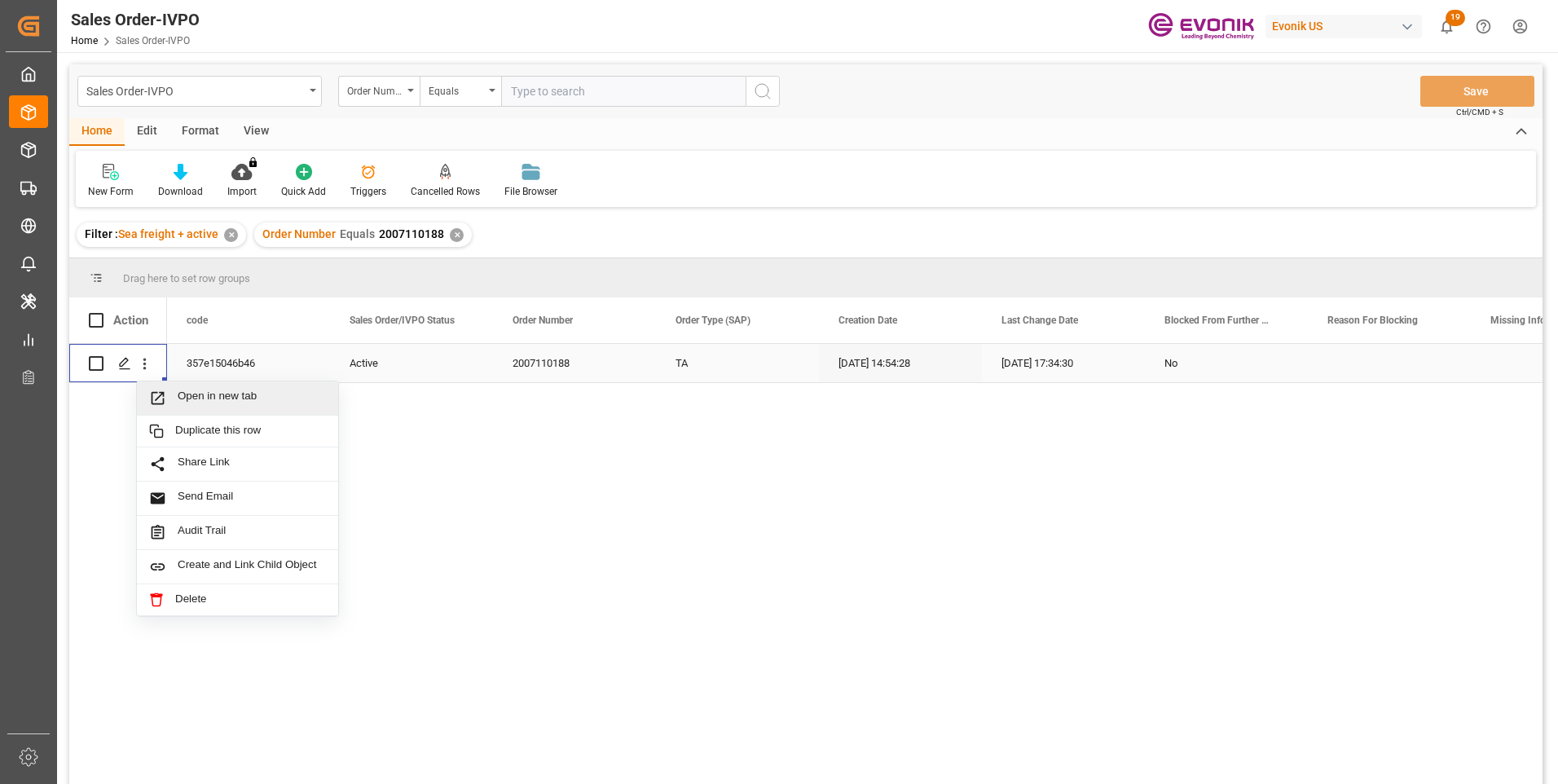
click at [180, 387] on div "Open in new tab" at bounding box center [237, 397] width 201 height 34
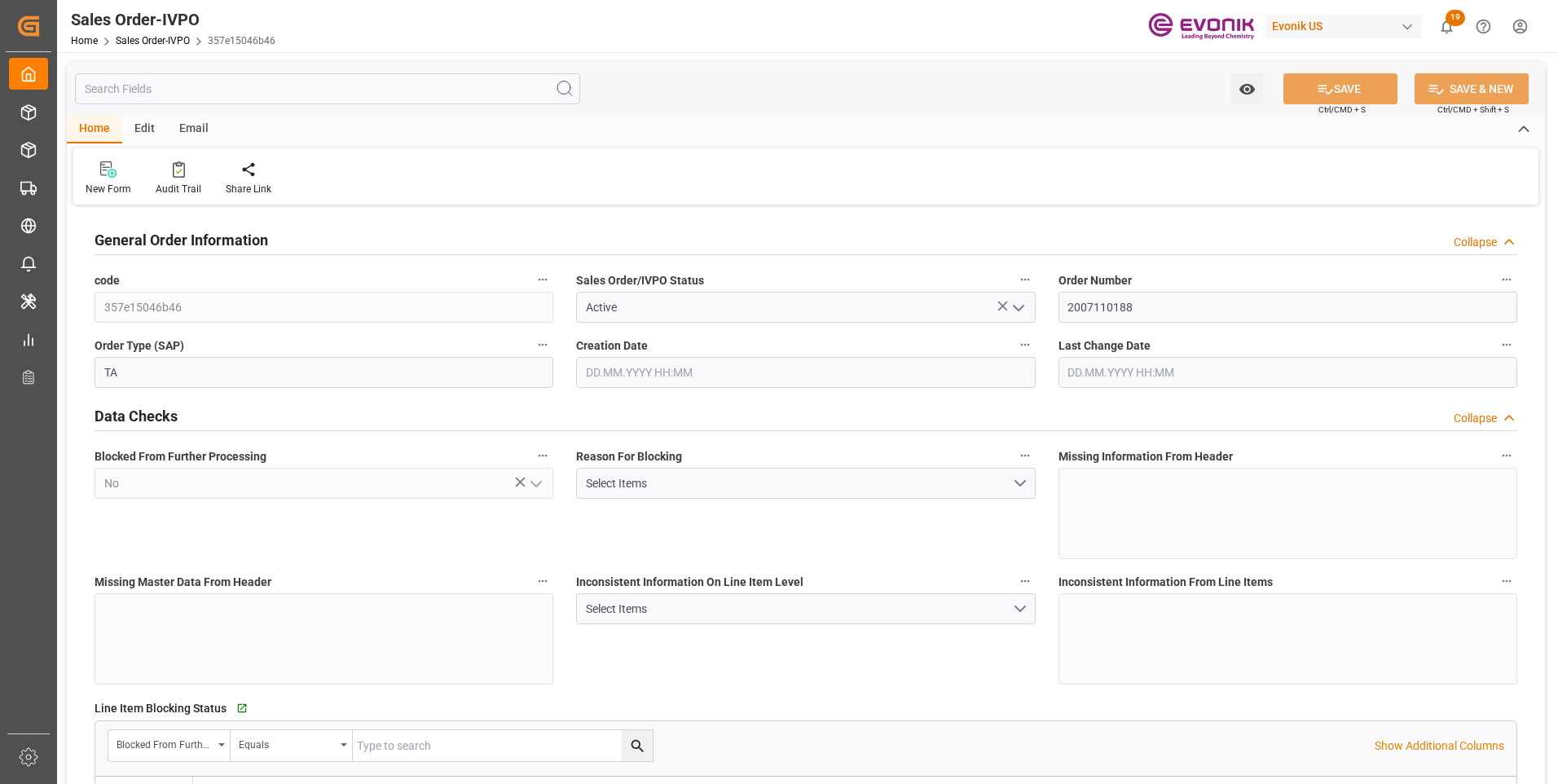
type input "COCTG"
type input "0"
type input "1"
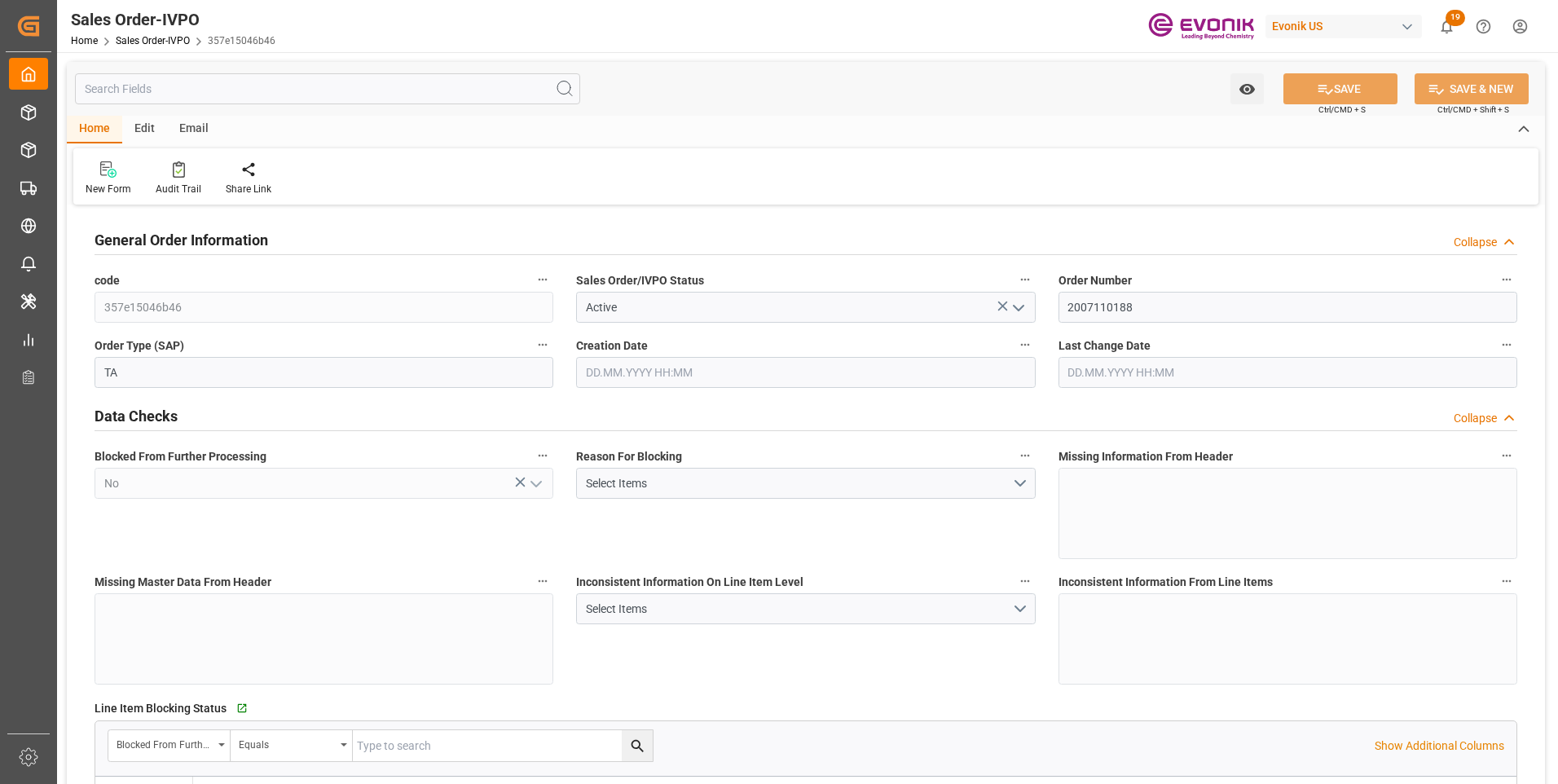
type input "18483.101"
type input "41.9952"
type input "19000"
type input "60"
type input "[DATE] 14:54"
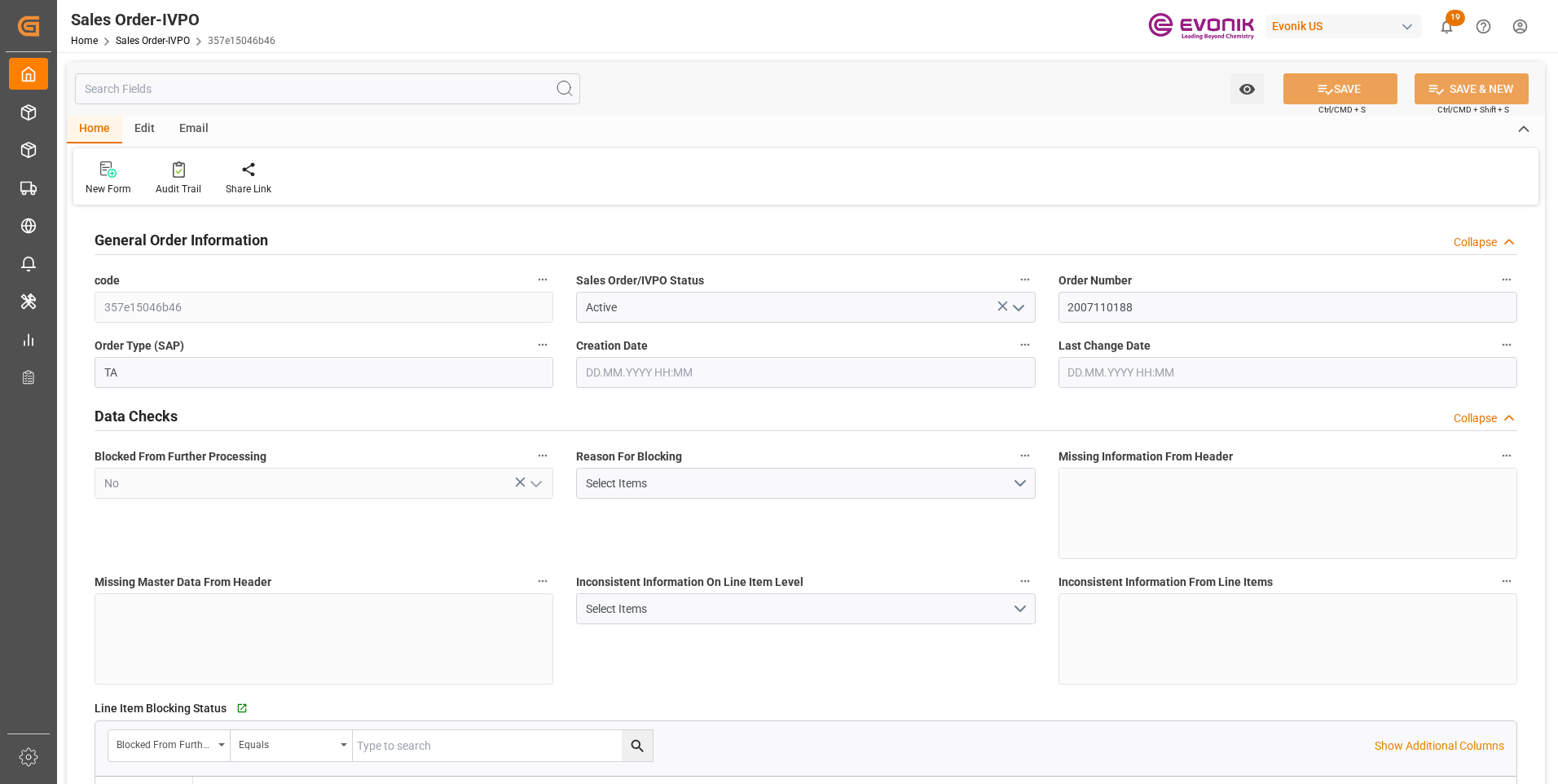
type input "[DATE] 17:34"
click at [232, 98] on input "text" at bounding box center [327, 89] width 506 height 31
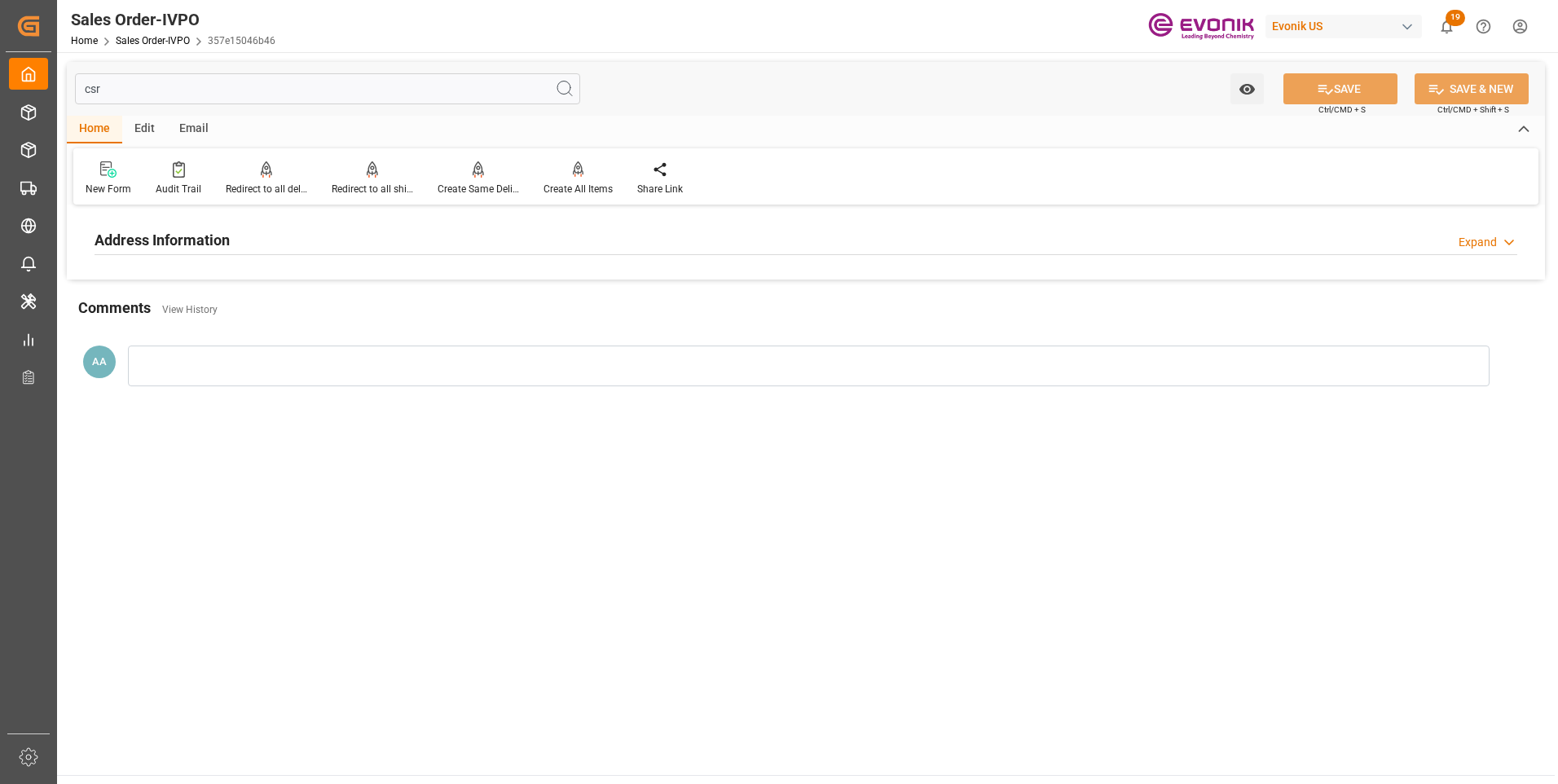
type input "csr"
click at [188, 239] on h2 "Address Information" at bounding box center [162, 239] width 135 height 22
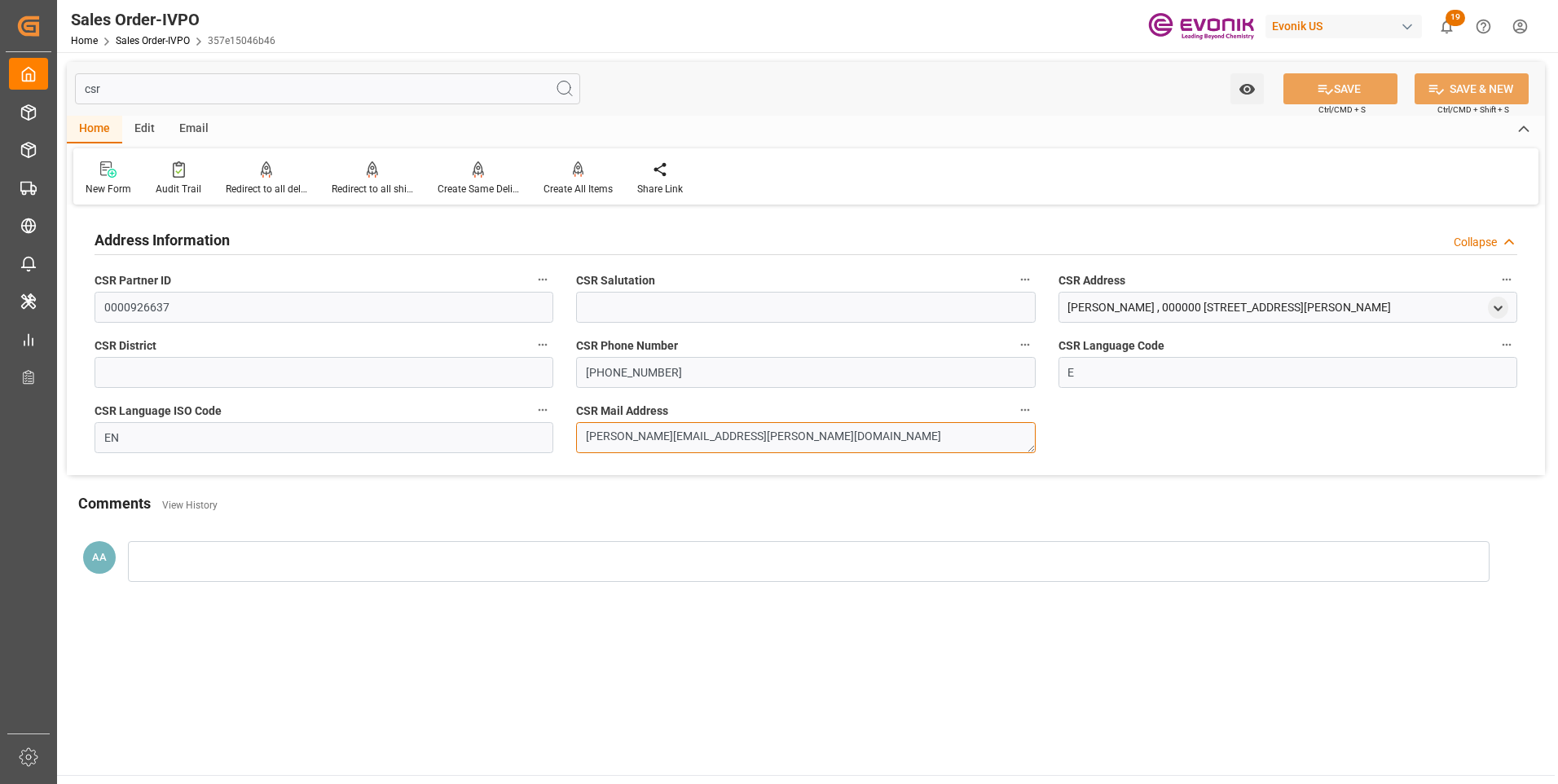
drag, startPoint x: 748, startPoint y: 434, endPoint x: 574, endPoint y: 443, distance: 174.2
click at [574, 443] on div "CSR Mail Address [EMAIL_ADDRESS][PERSON_NAME][DOMAIN_NAME]" at bounding box center [805, 426] width 482 height 65
